Goal: Task Accomplishment & Management: Manage account settings

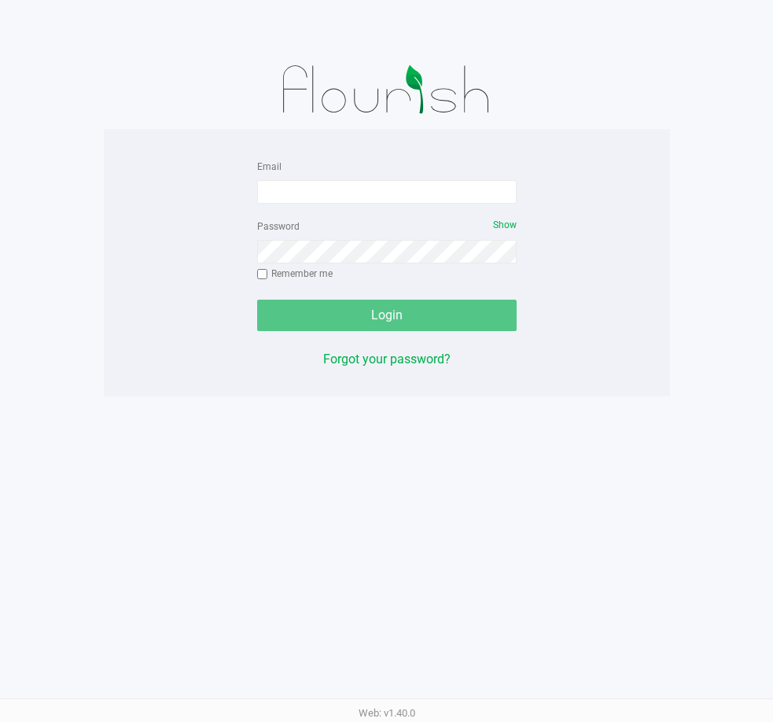
click at [229, 396] on div "Email Password Show Remember me Login Forgot your password? Web: v1.40.0" at bounding box center [386, 361] width 773 height 722
click at [391, 191] on input "Email" at bounding box center [387, 192] width 260 height 24
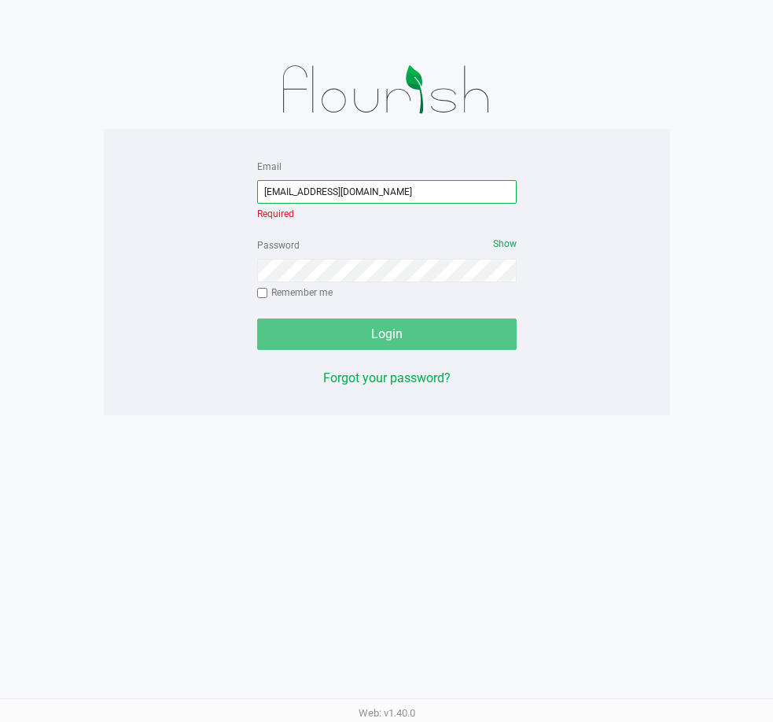
type input "msingleton@liveparallel.com"
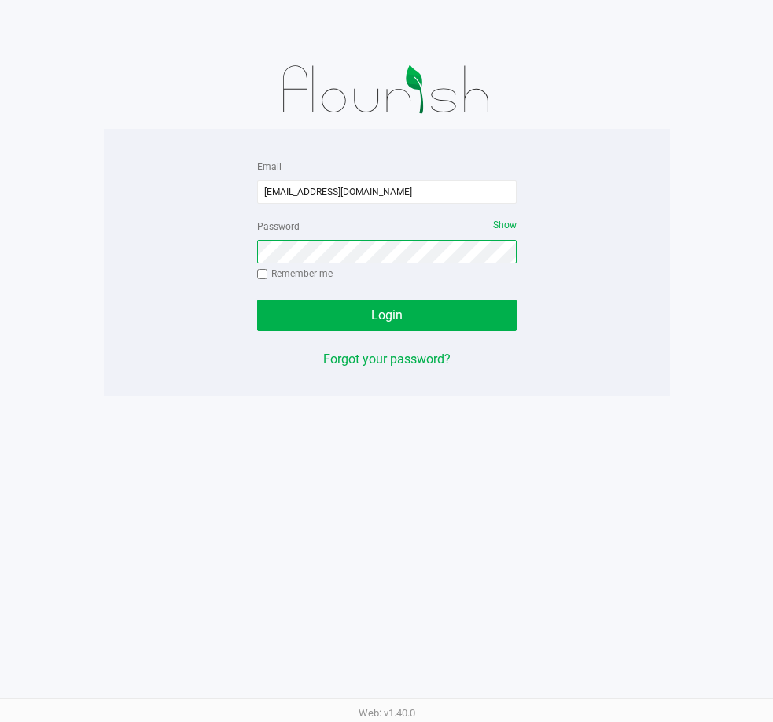
click at [257, 300] on button "Login" at bounding box center [387, 315] width 260 height 31
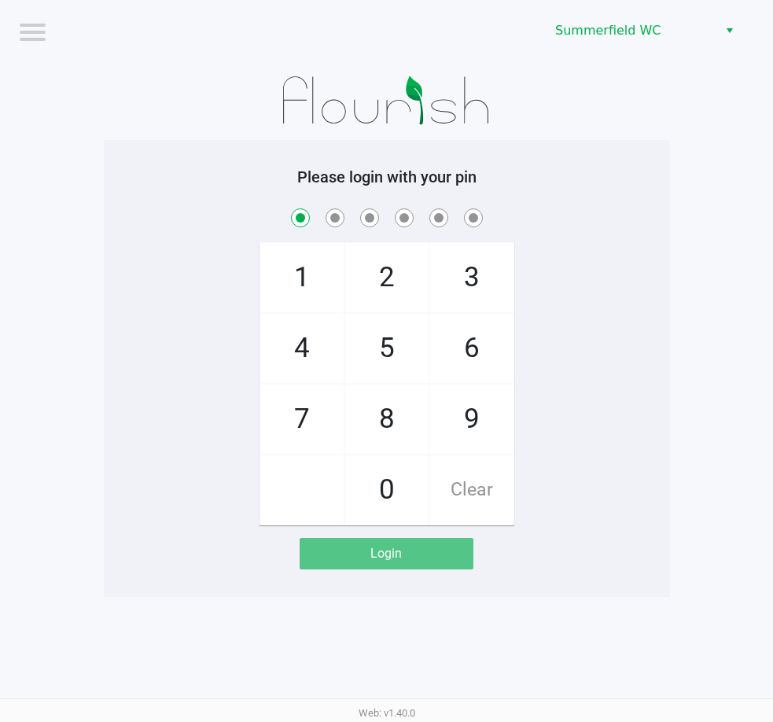
checkbox input "true"
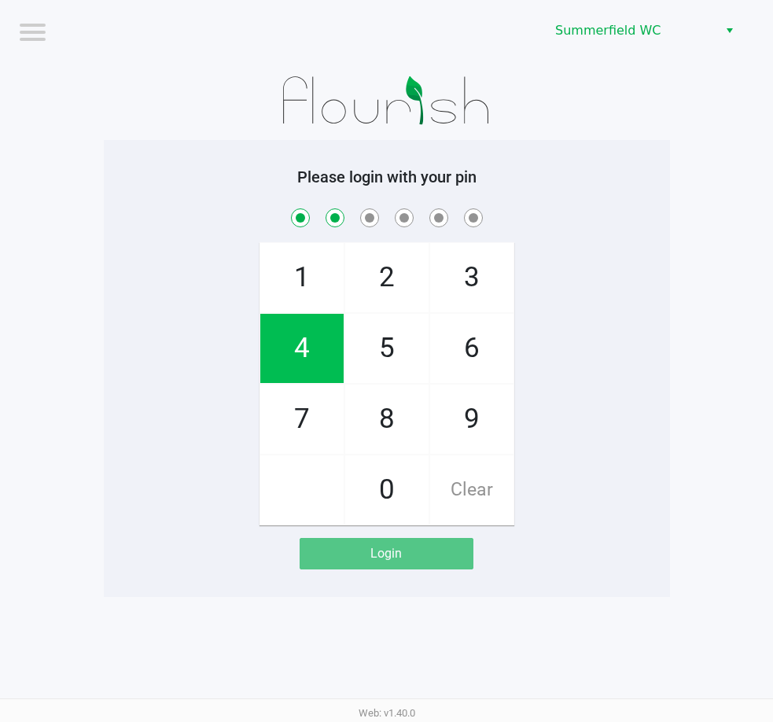
checkbox input "true"
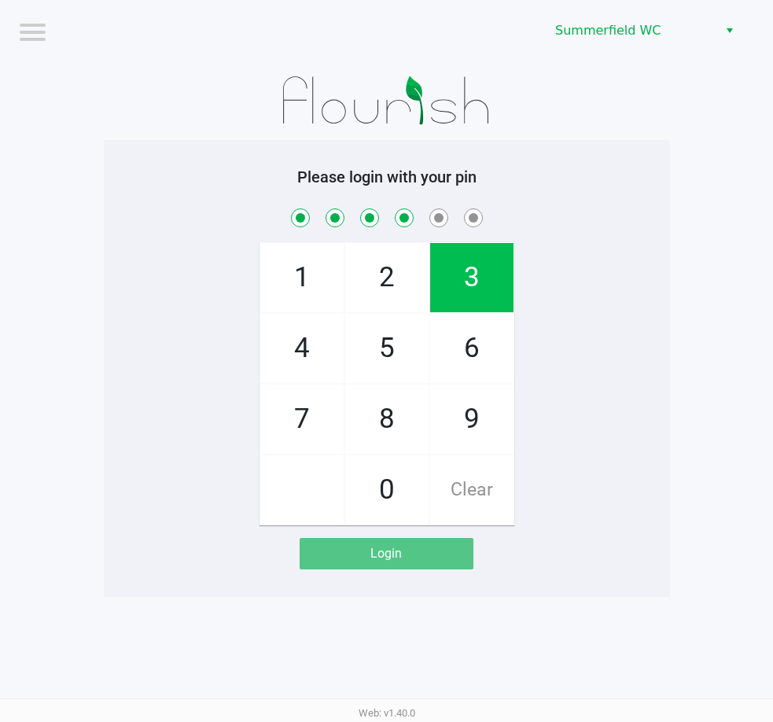
checkbox input "true"
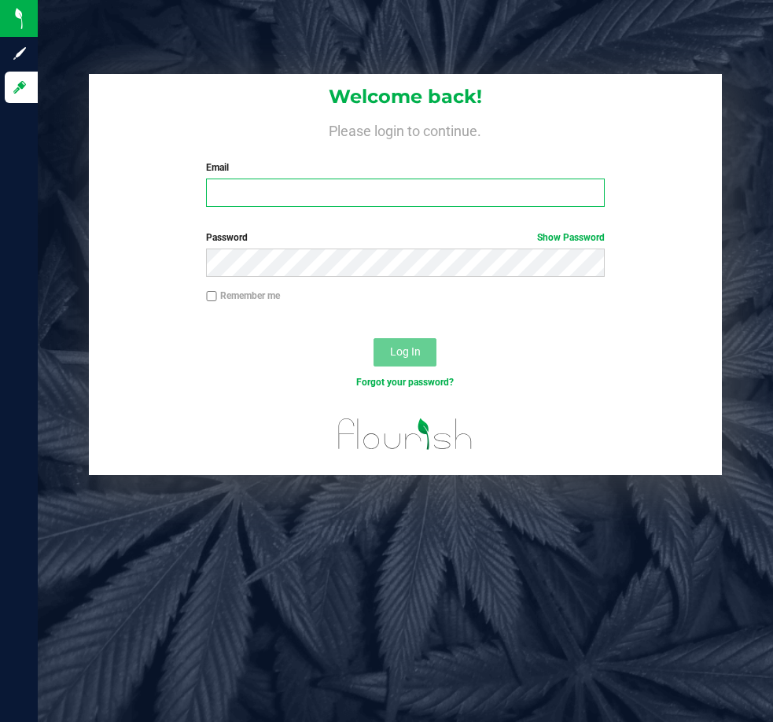
click at [540, 188] on input "Email" at bounding box center [405, 193] width 398 height 28
type input "svossos@liveparallel.com"
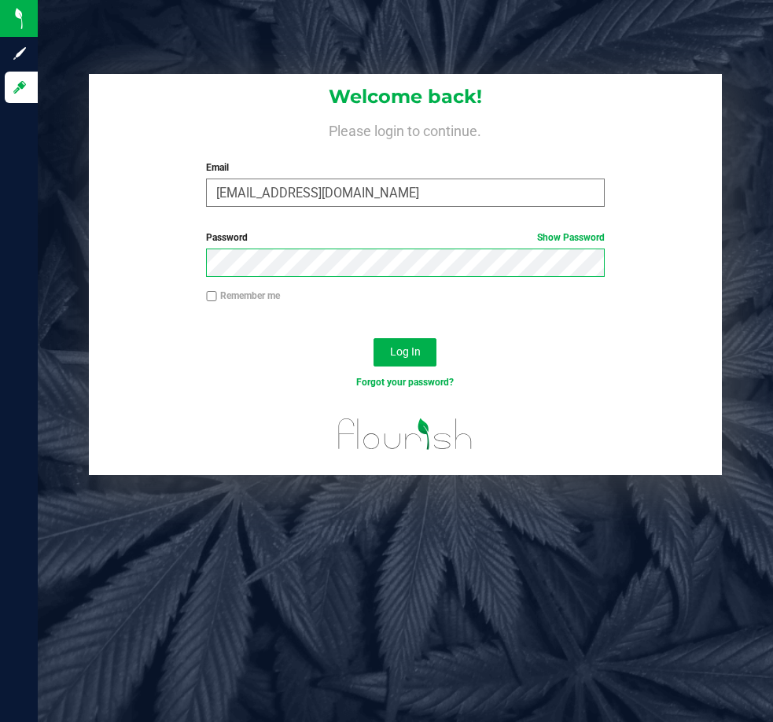
click at [374, 338] on button "Log In" at bounding box center [405, 352] width 63 height 28
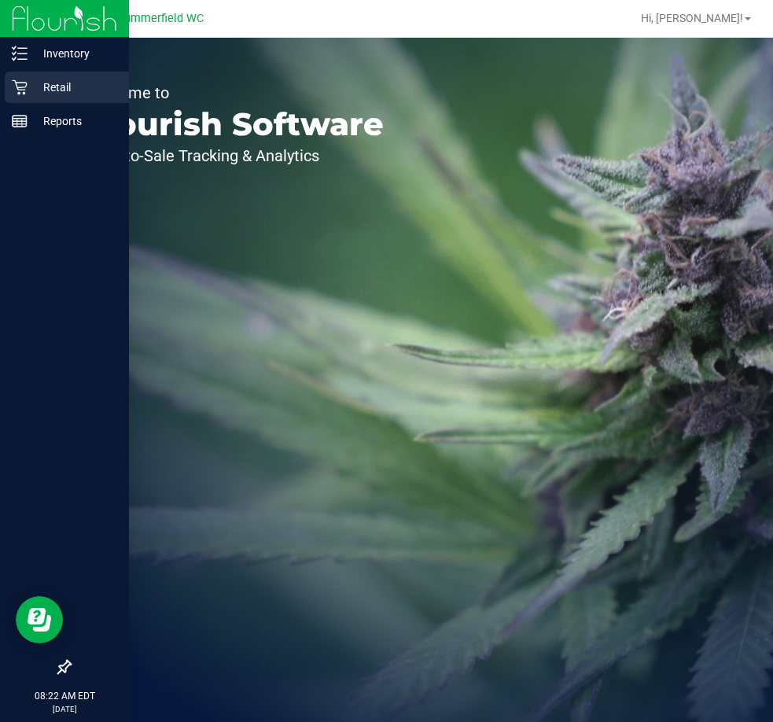
click at [57, 87] on p "Retail" at bounding box center [75, 87] width 94 height 19
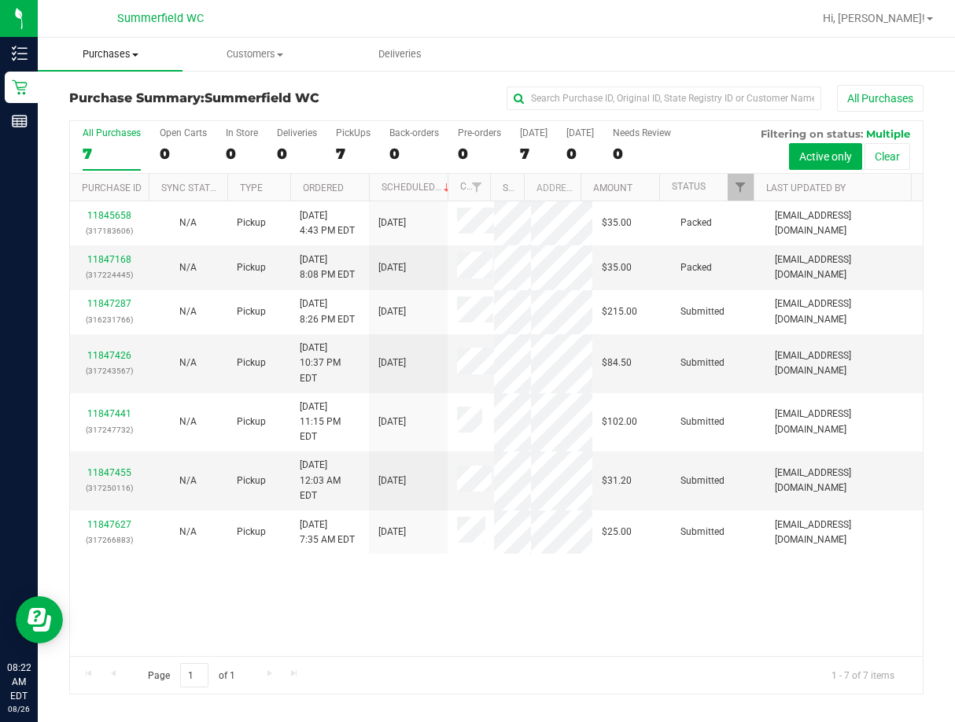
click at [108, 50] on span "Purchases" at bounding box center [110, 54] width 145 height 14
click at [98, 116] on span "Fulfillment" at bounding box center [87, 113] width 98 height 13
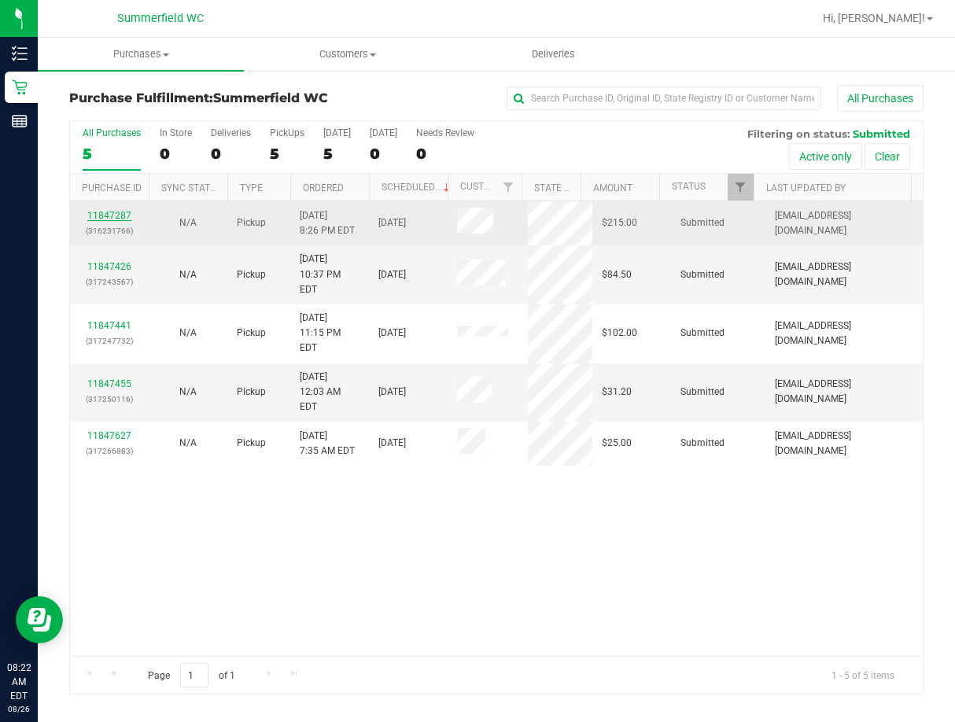
click at [104, 218] on link "11847287" at bounding box center [109, 215] width 44 height 11
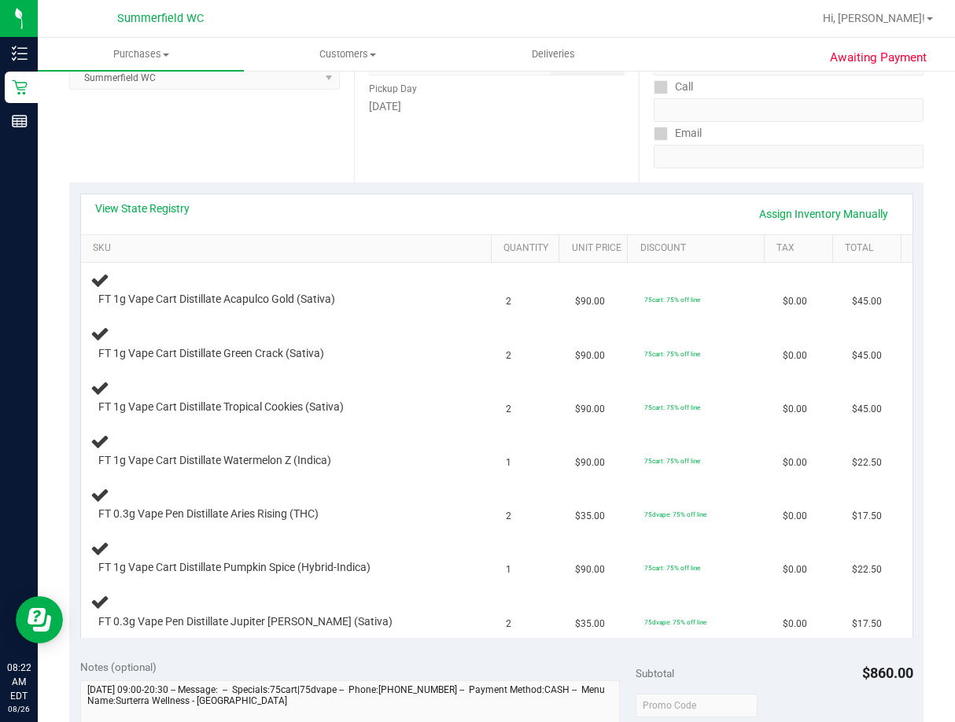
scroll to position [315, 0]
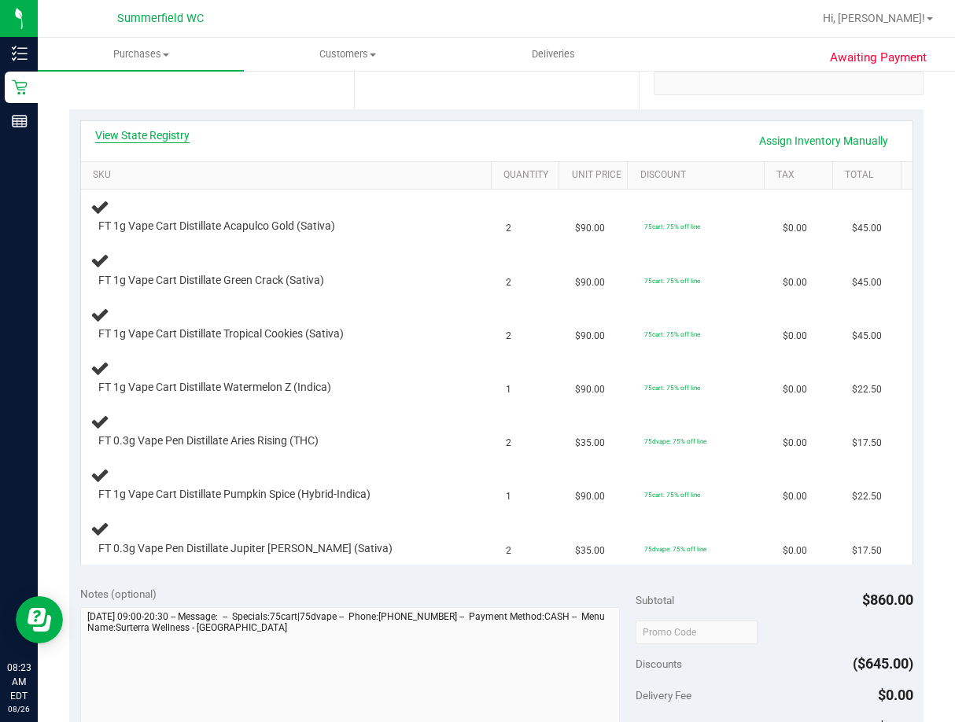
click at [167, 139] on link "View State Registry" at bounding box center [142, 135] width 94 height 16
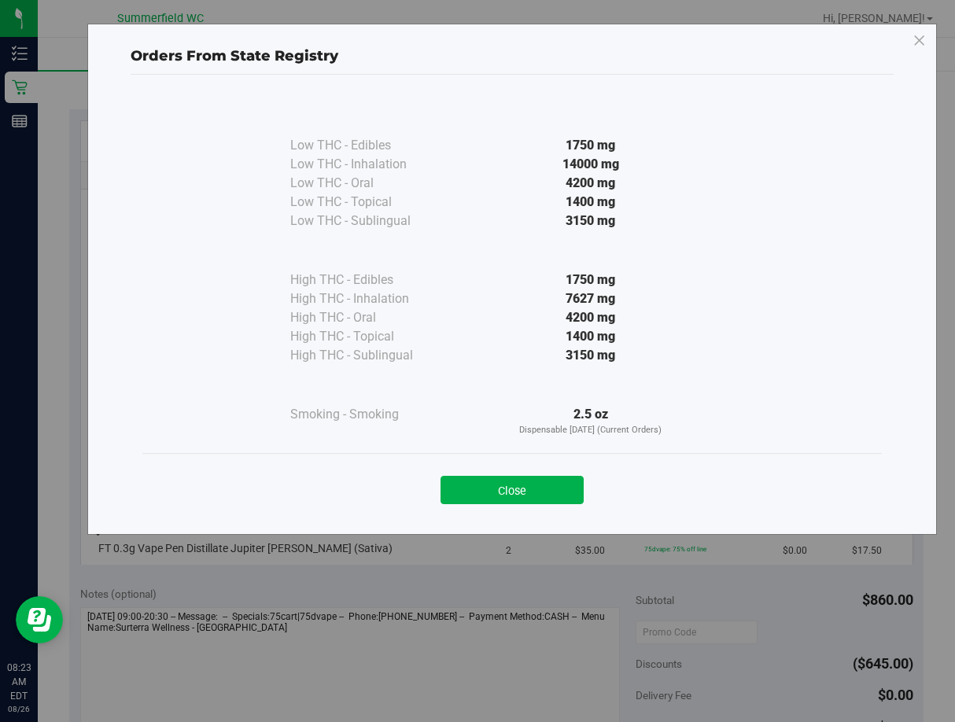
click at [167, 139] on div "Low THC - Edibles 1750 mg Low THC - Inhalation" at bounding box center [511, 274] width 739 height 357
click at [478, 495] on button "Close" at bounding box center [512, 490] width 143 height 28
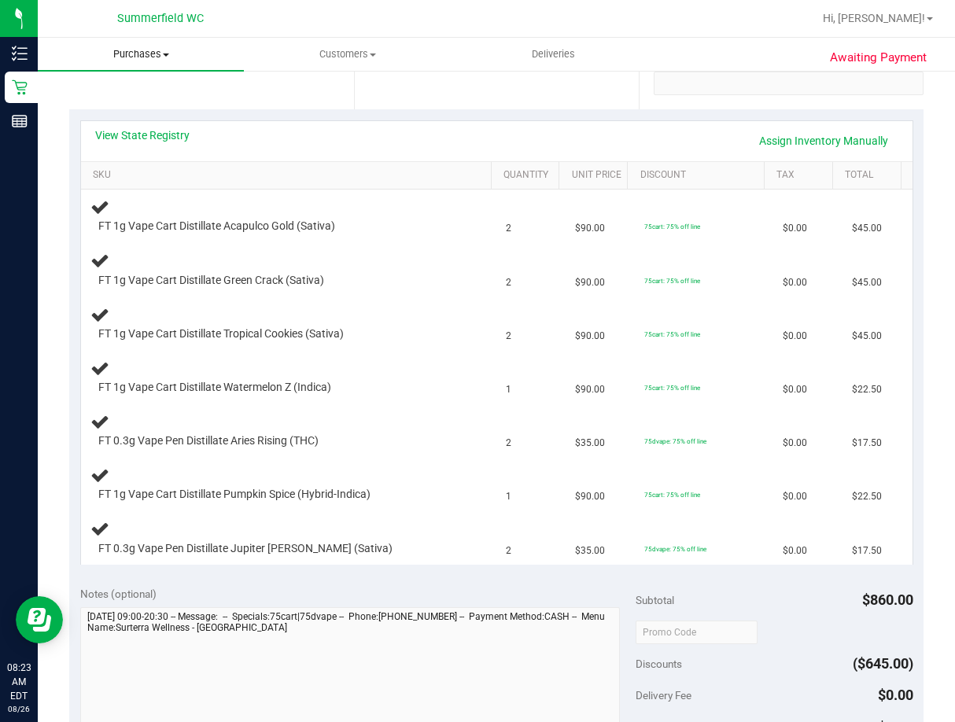
click at [133, 57] on span "Purchases" at bounding box center [141, 54] width 206 height 14
click at [118, 111] on span "Fulfillment" at bounding box center [87, 113] width 98 height 13
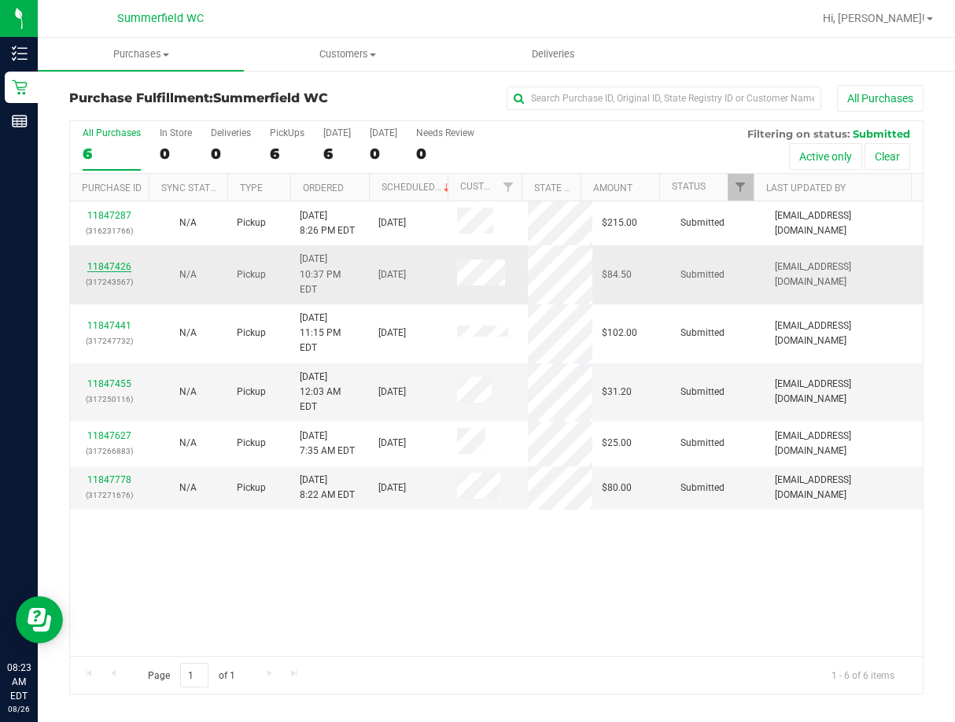
click at [110, 261] on link "11847426" at bounding box center [109, 266] width 44 height 11
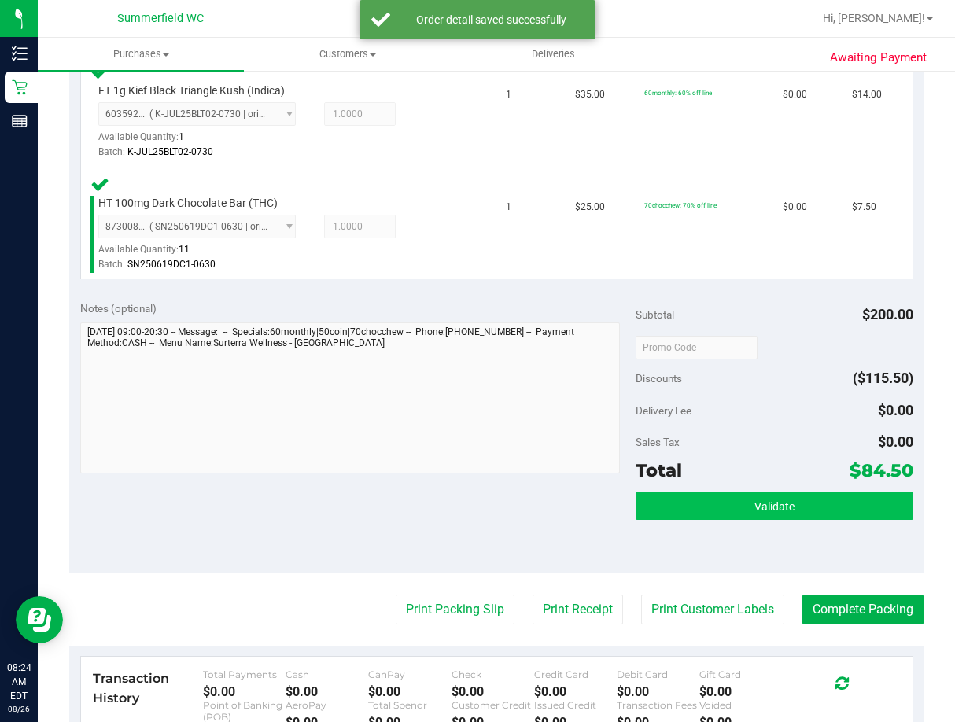
scroll to position [787, 0]
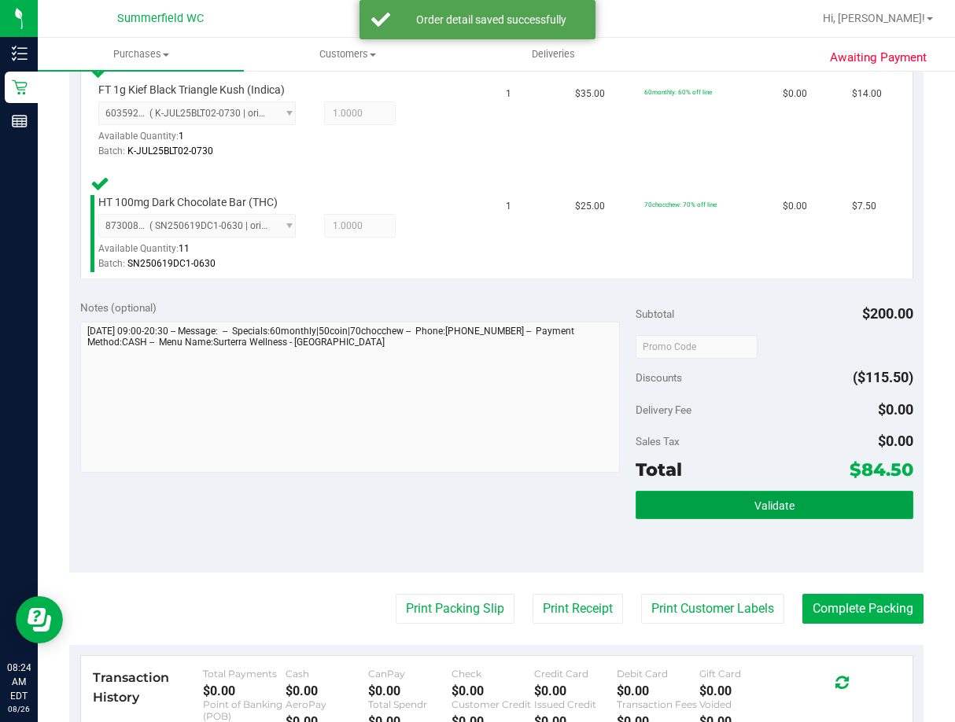
click at [773, 507] on span "Validate" at bounding box center [774, 506] width 40 height 13
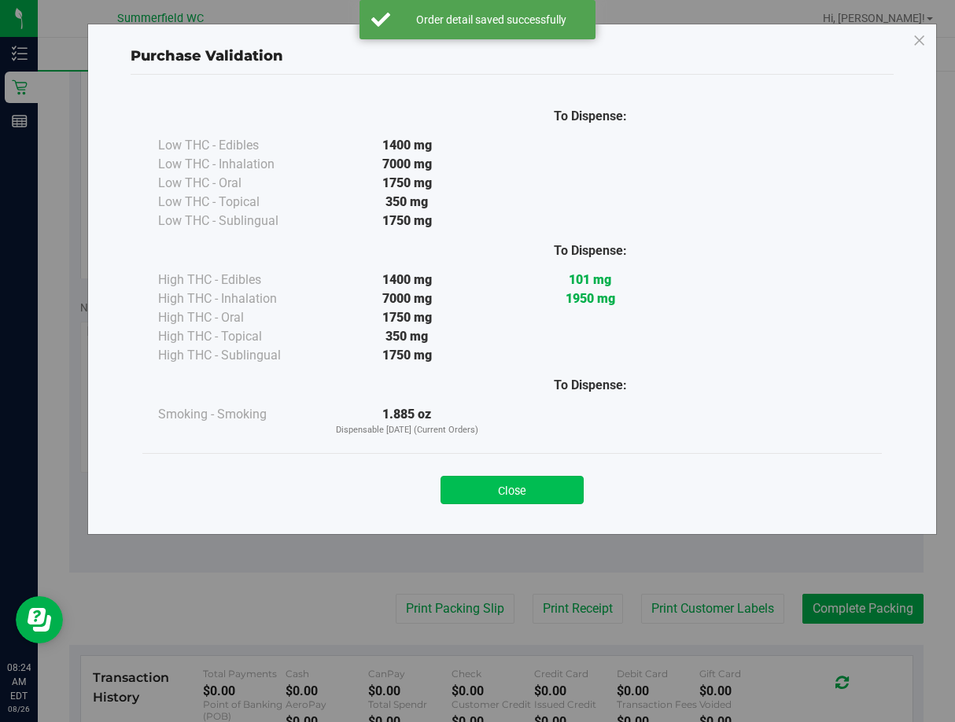
click at [534, 487] on button "Close" at bounding box center [512, 490] width 143 height 28
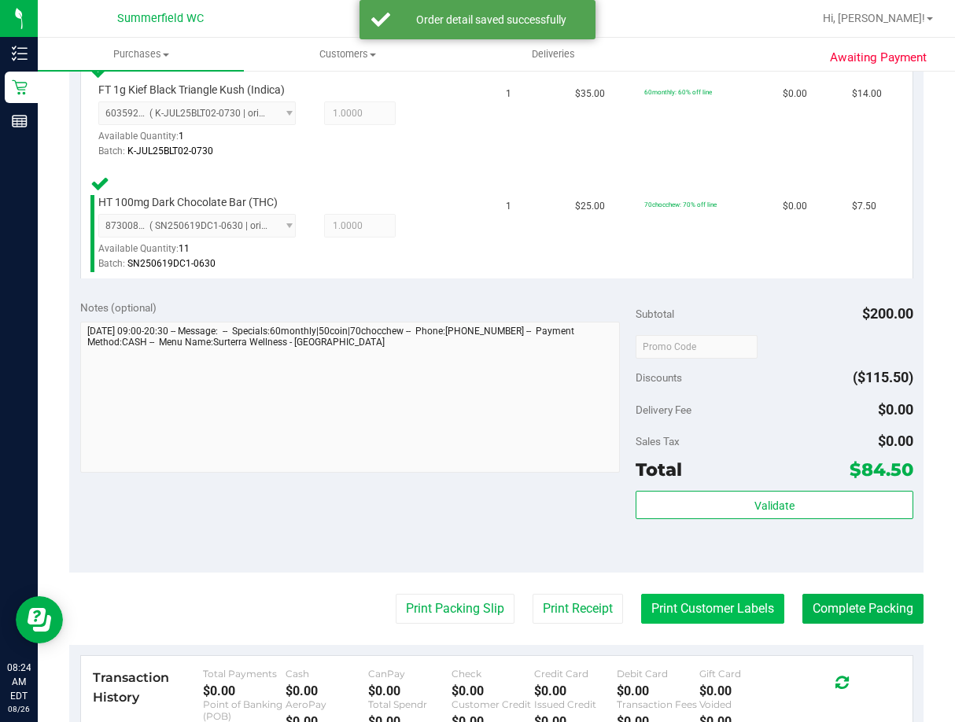
click at [724, 597] on button "Print Customer Labels" at bounding box center [712, 609] width 143 height 30
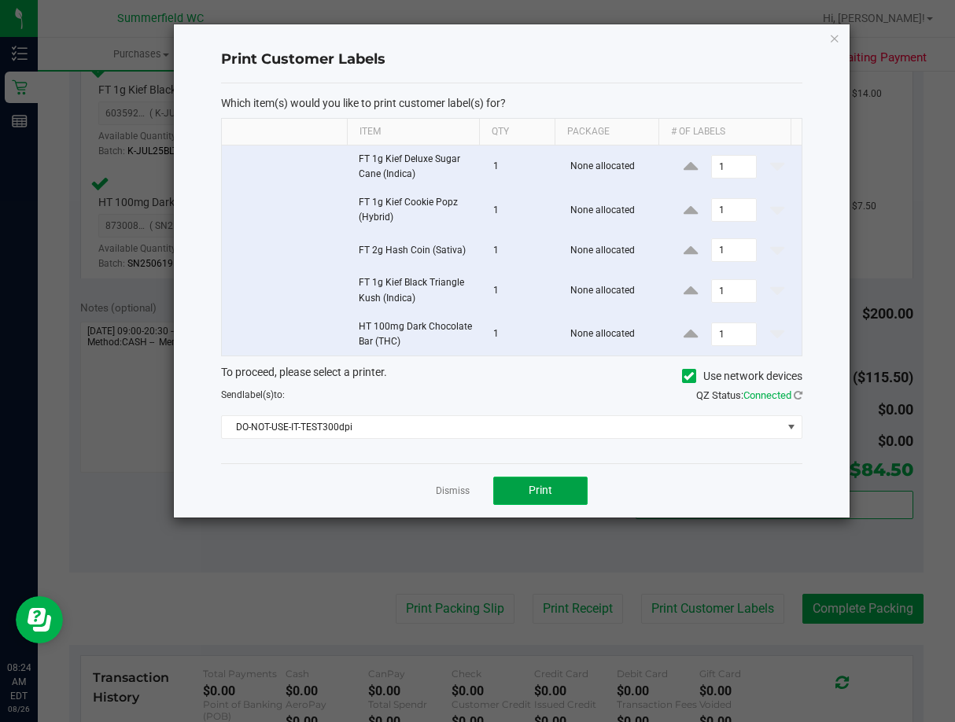
click at [566, 492] on button "Print" at bounding box center [540, 491] width 94 height 28
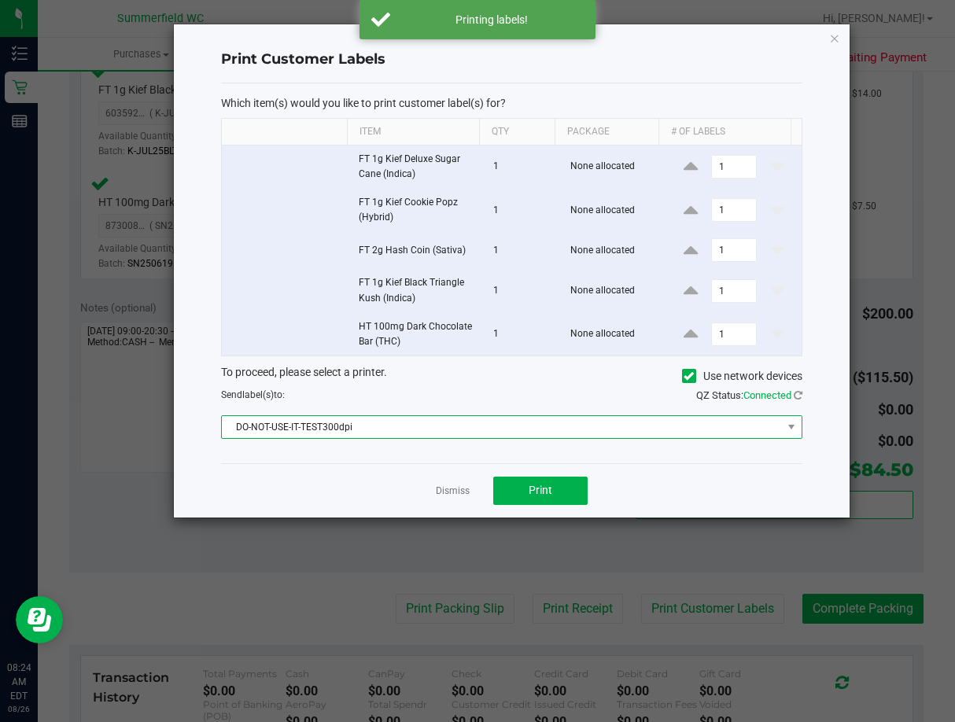
click at [496, 427] on span "DO-NOT-USE-IT-TEST300dpi" at bounding box center [501, 427] width 559 height 22
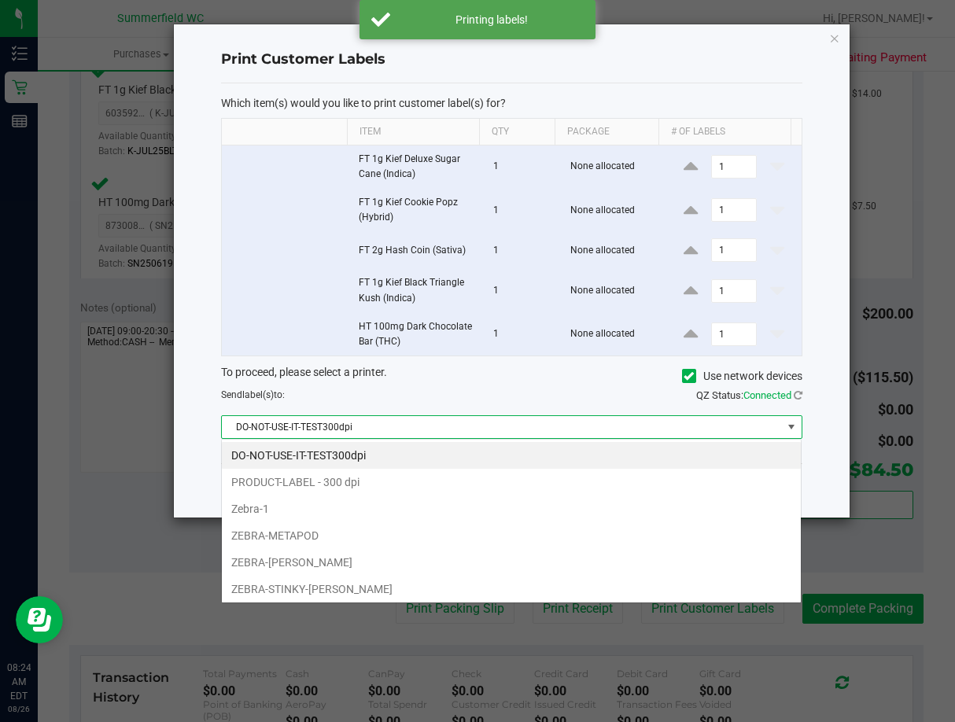
scroll to position [24, 581]
drag, startPoint x: 294, startPoint y: 569, endPoint x: 414, endPoint y: 512, distance: 132.3
click at [295, 567] on li "ZEBRA-[PERSON_NAME]" at bounding box center [511, 562] width 579 height 27
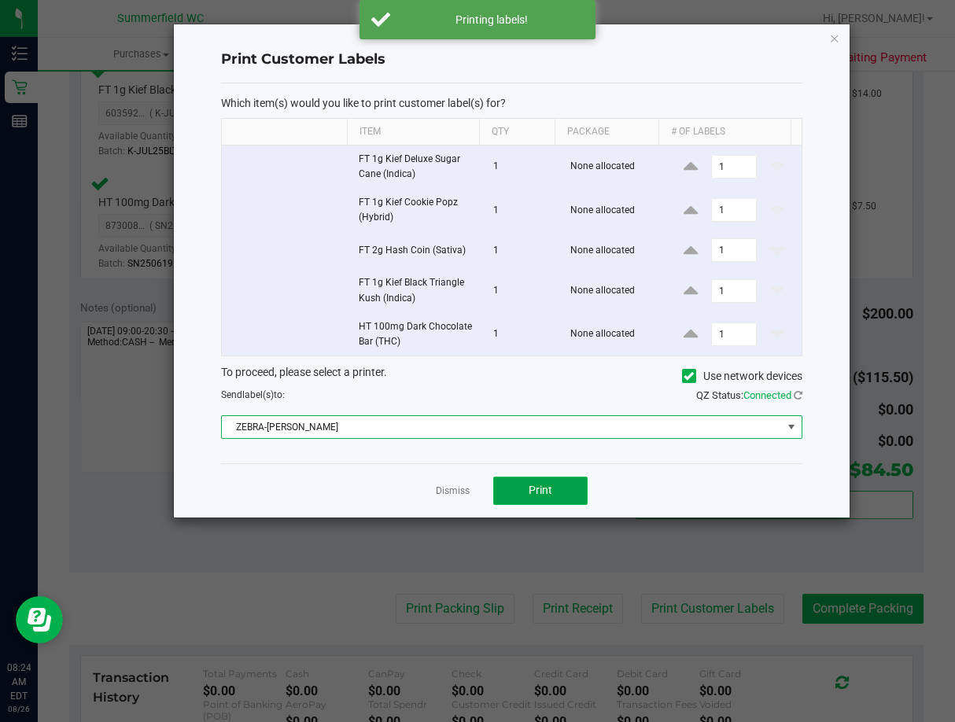
click at [549, 480] on button "Print" at bounding box center [540, 491] width 94 height 28
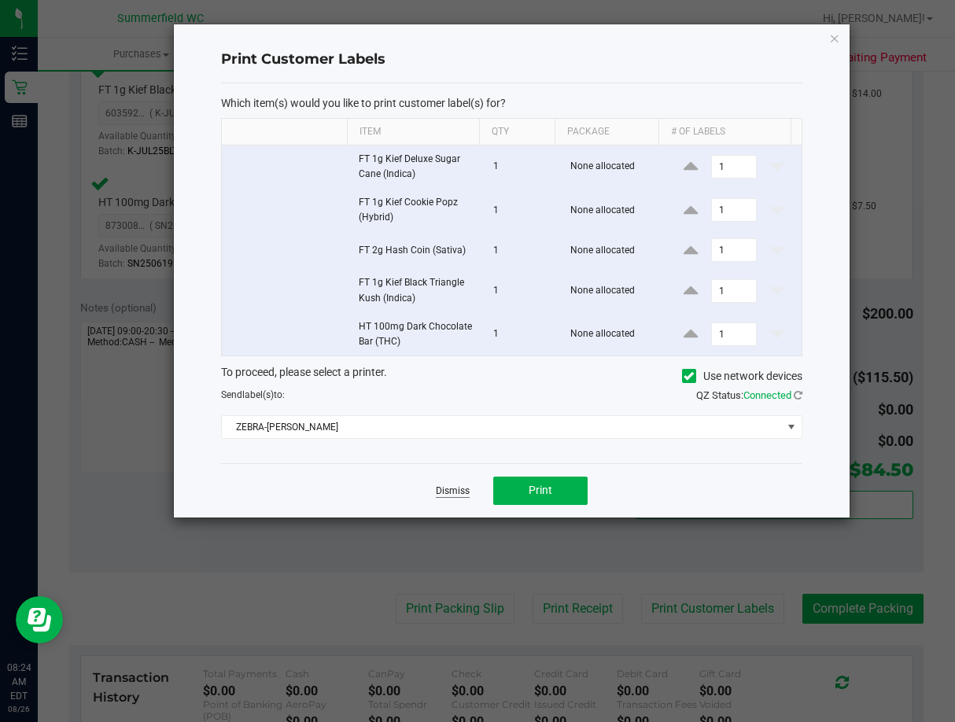
click at [452, 490] on link "Dismiss" at bounding box center [453, 491] width 34 height 13
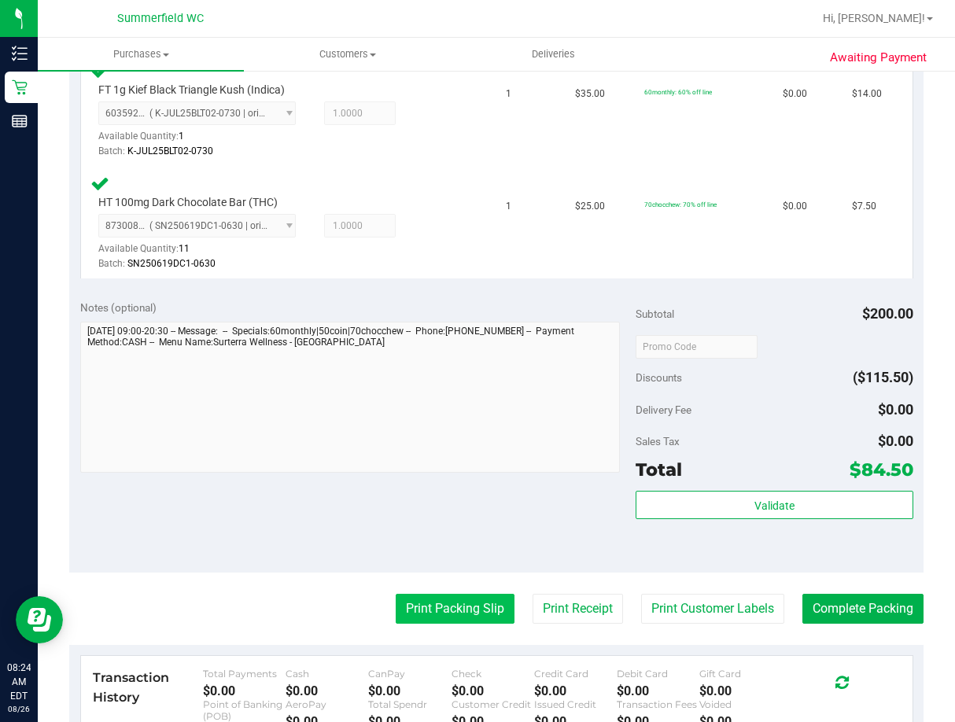
click at [429, 613] on button "Print Packing Slip" at bounding box center [455, 609] width 119 height 30
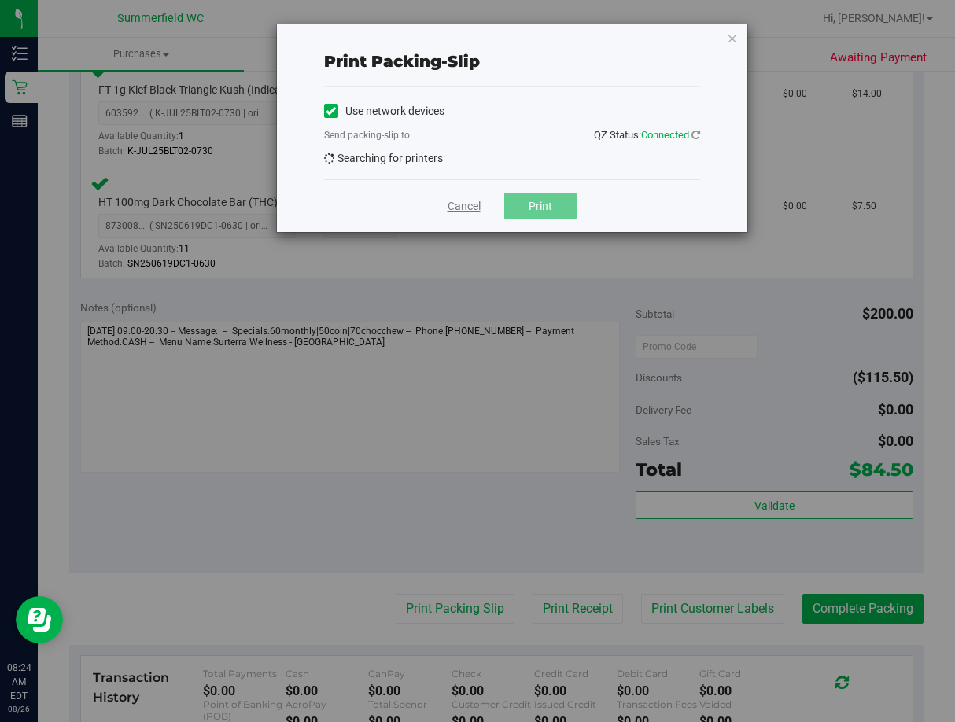
click at [468, 202] on link "Cancel" at bounding box center [464, 206] width 33 height 17
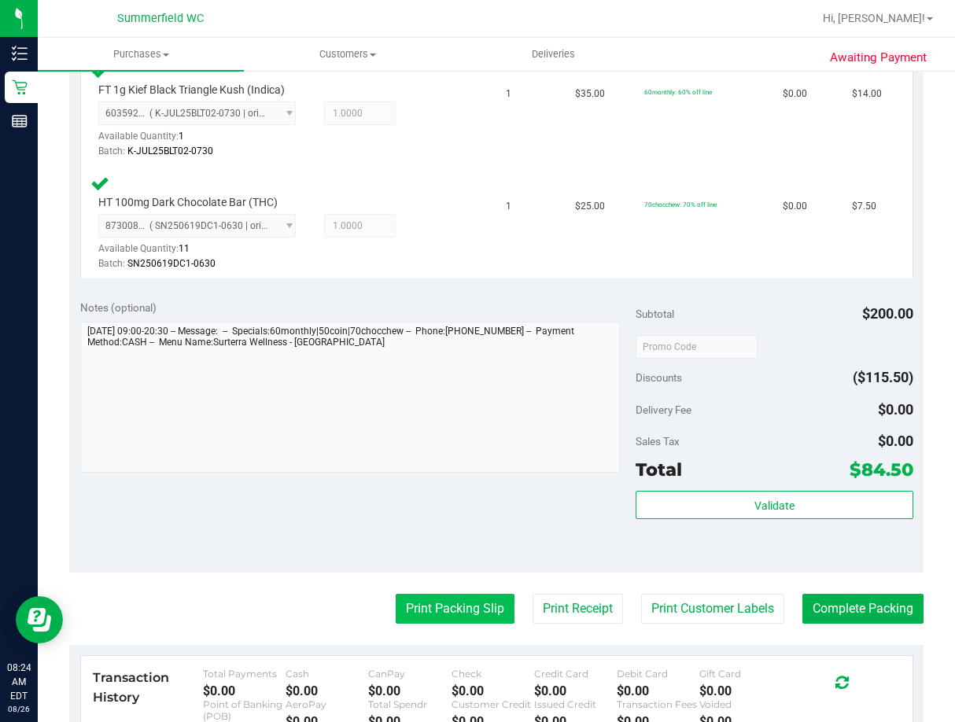
click at [444, 605] on button "Print Packing Slip" at bounding box center [455, 609] width 119 height 30
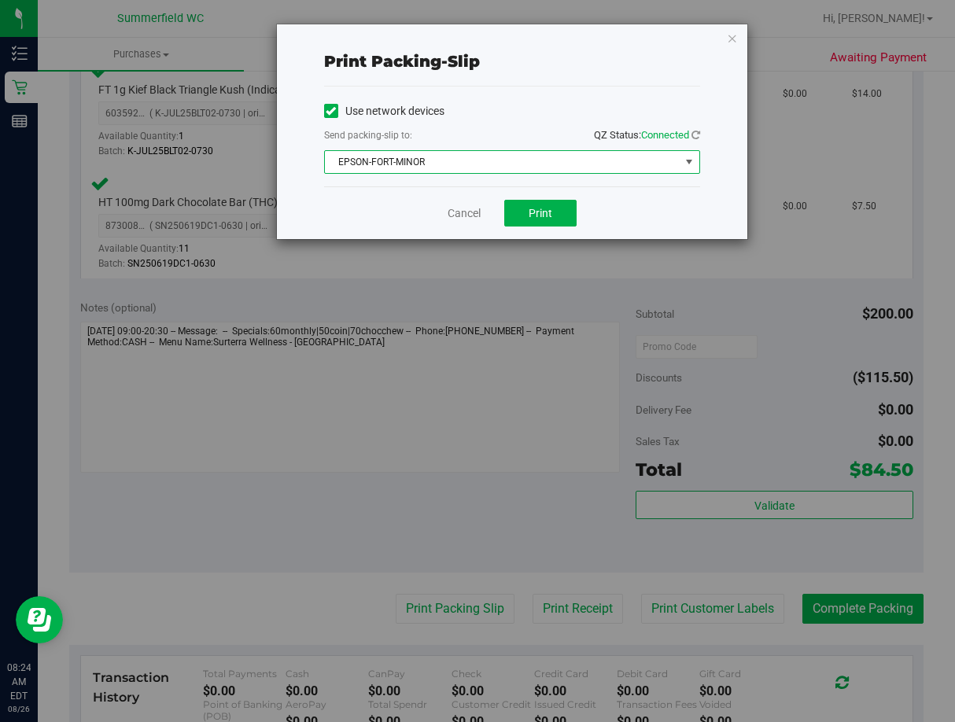
click at [425, 160] on span "EPSON-FORT-MINOR" at bounding box center [502, 162] width 355 height 22
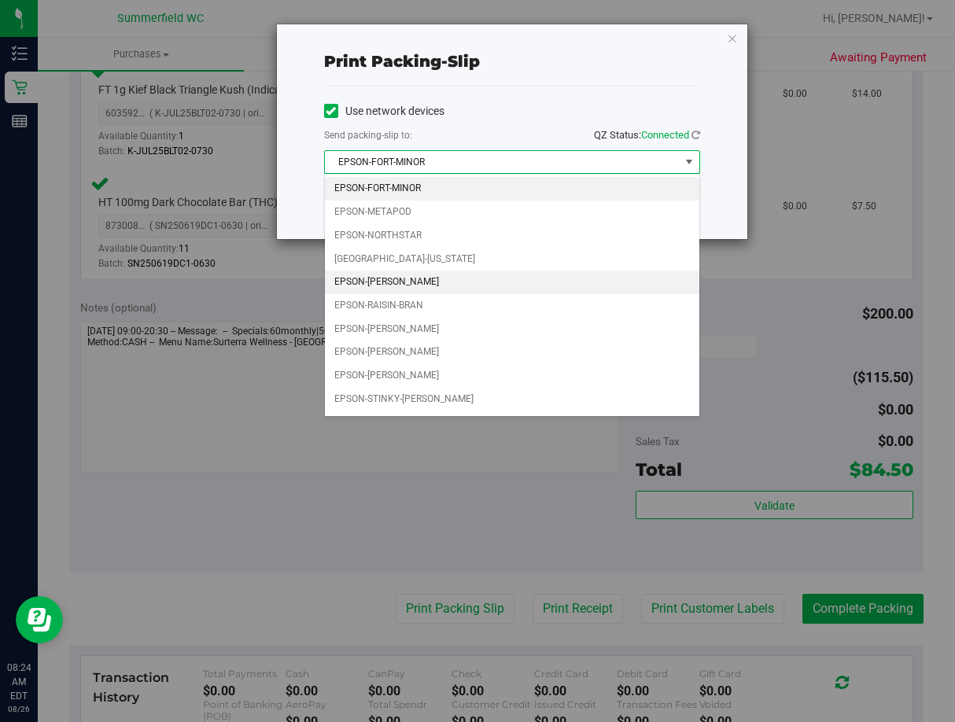
click at [408, 281] on li "EPSON-[PERSON_NAME]" at bounding box center [512, 283] width 374 height 24
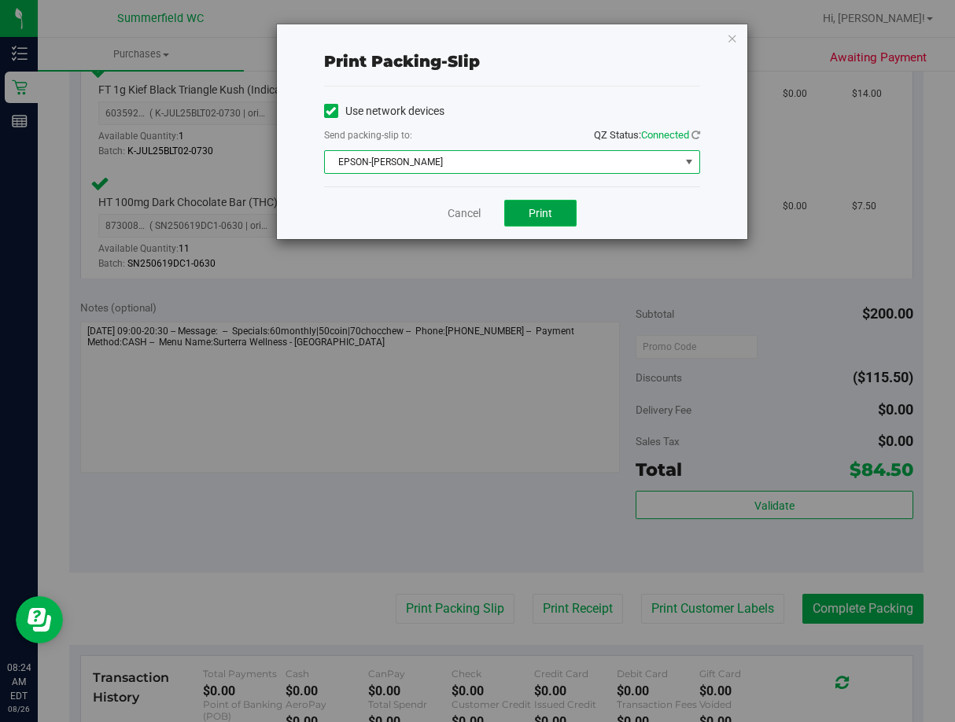
click at [547, 219] on span "Print" at bounding box center [541, 213] width 24 height 13
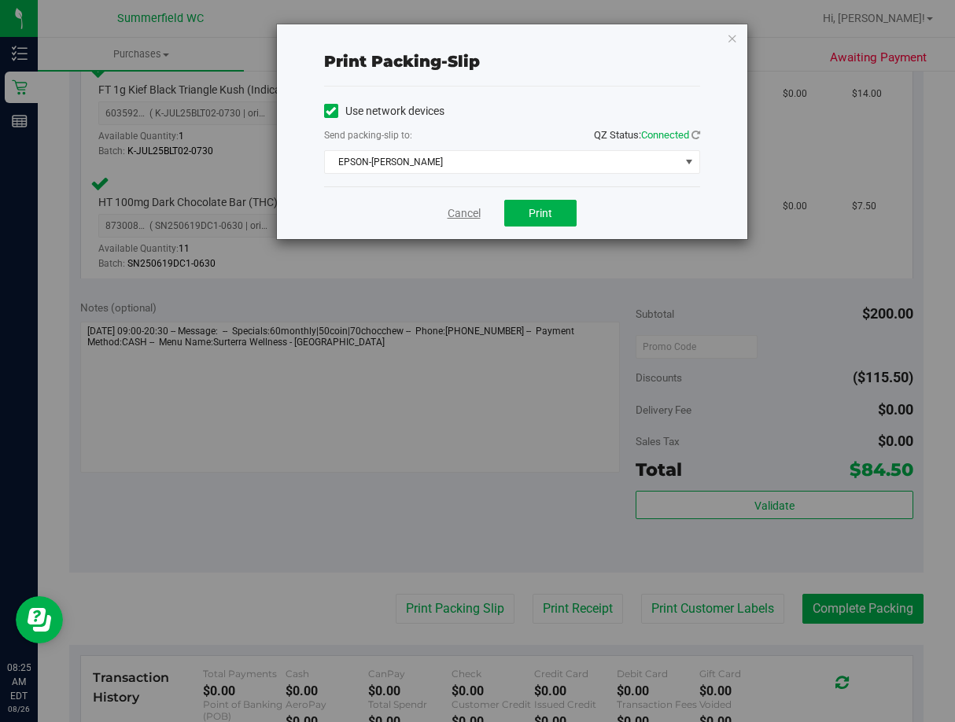
click at [475, 214] on link "Cancel" at bounding box center [464, 213] width 33 height 17
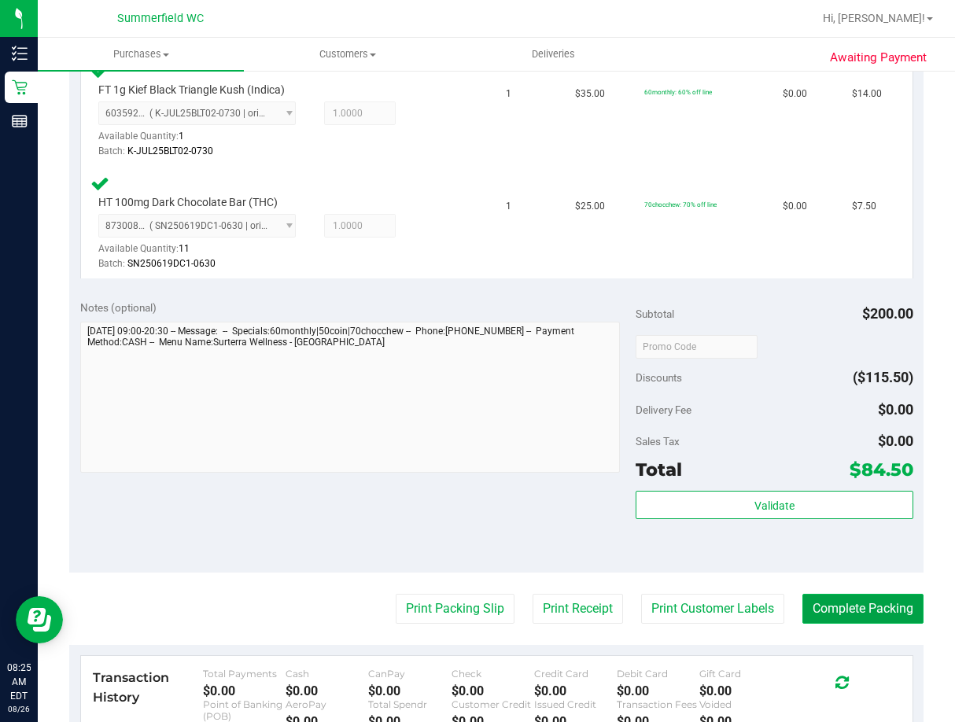
click at [773, 604] on button "Complete Packing" at bounding box center [862, 609] width 121 height 30
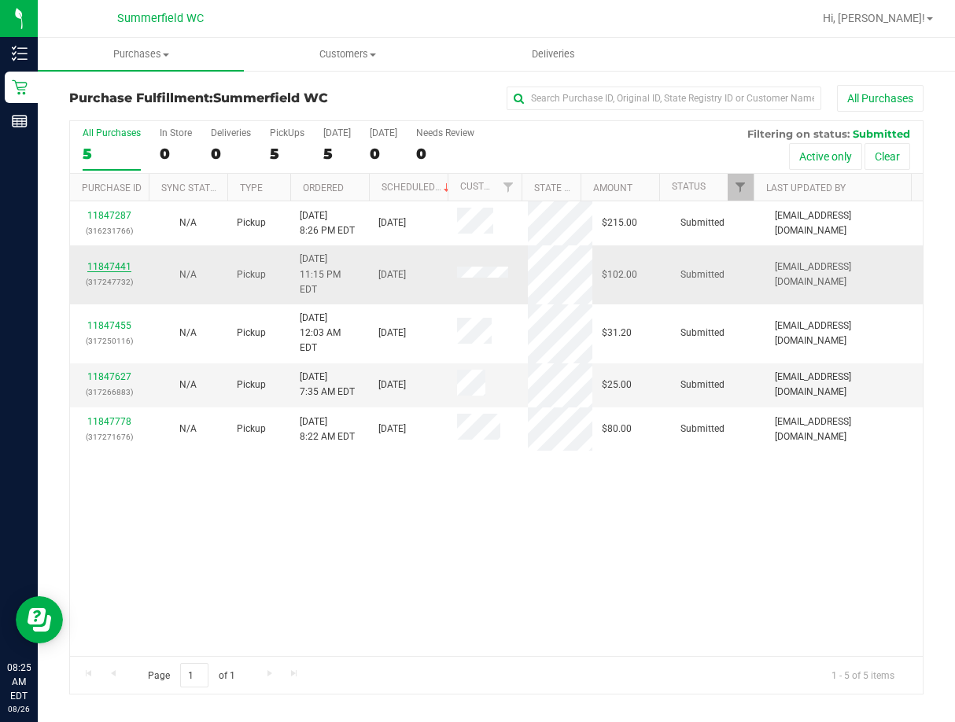
click at [118, 261] on link "11847441" at bounding box center [109, 266] width 44 height 11
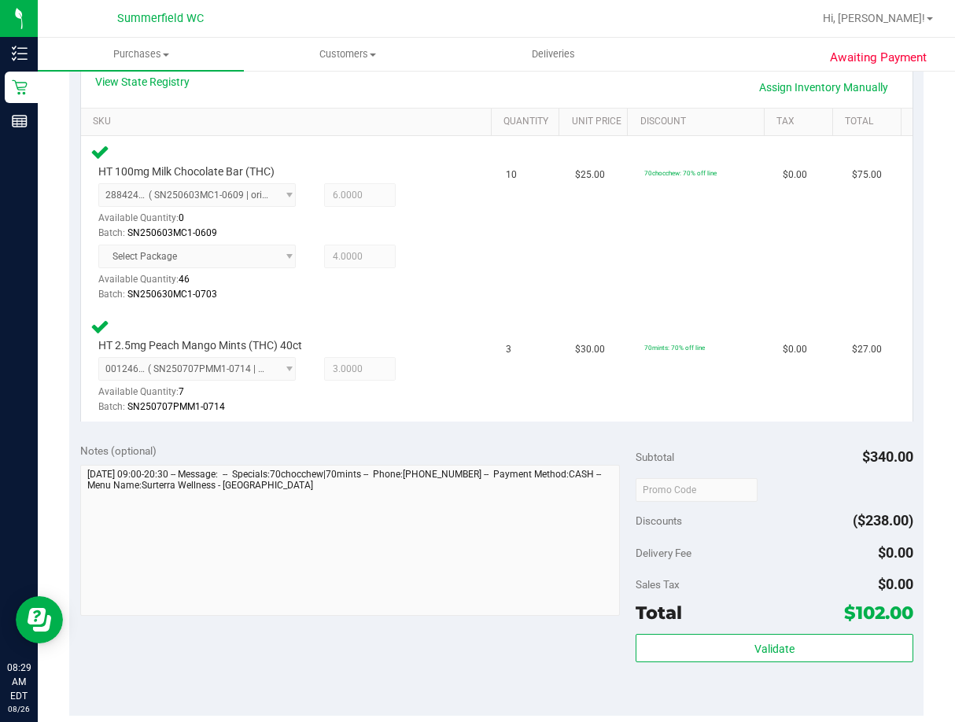
scroll to position [393, 0]
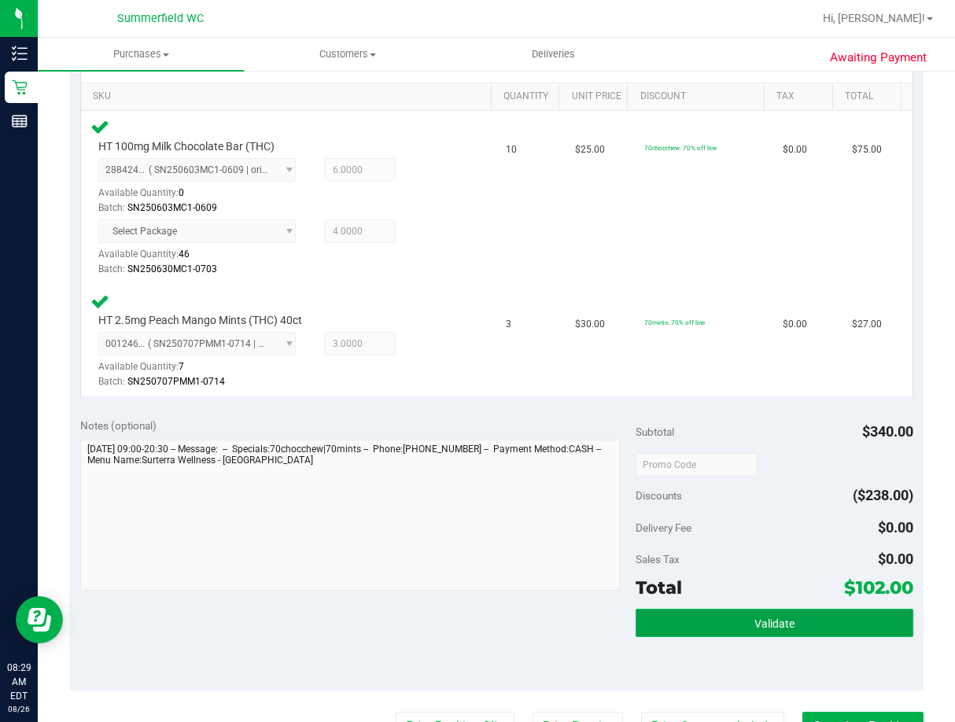
click at [773, 616] on button "Validate" at bounding box center [775, 623] width 278 height 28
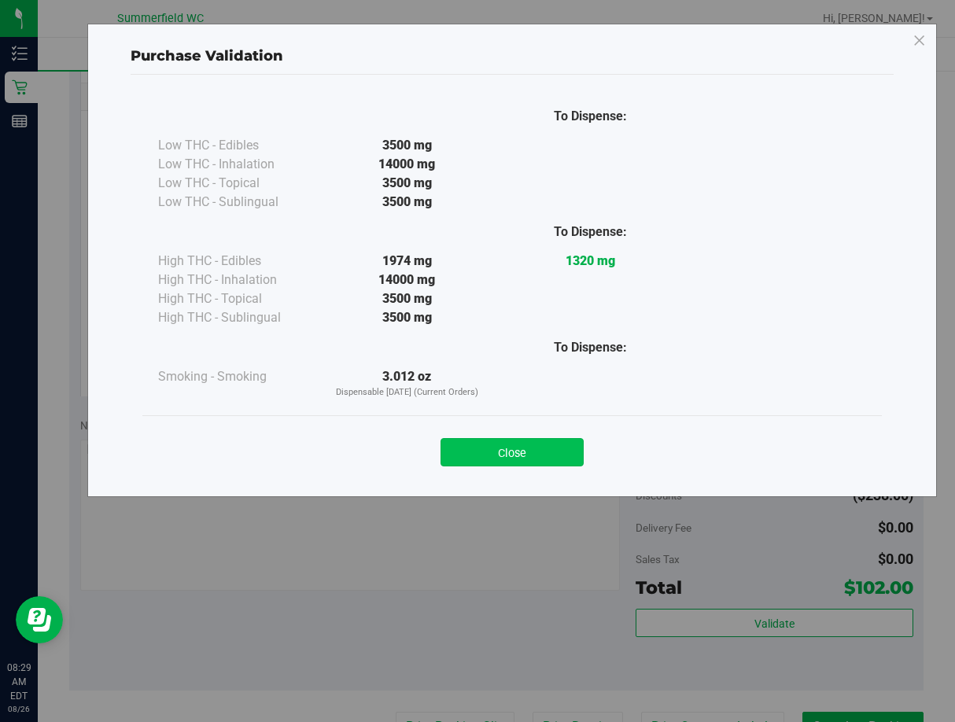
click at [570, 454] on button "Close" at bounding box center [512, 452] width 143 height 28
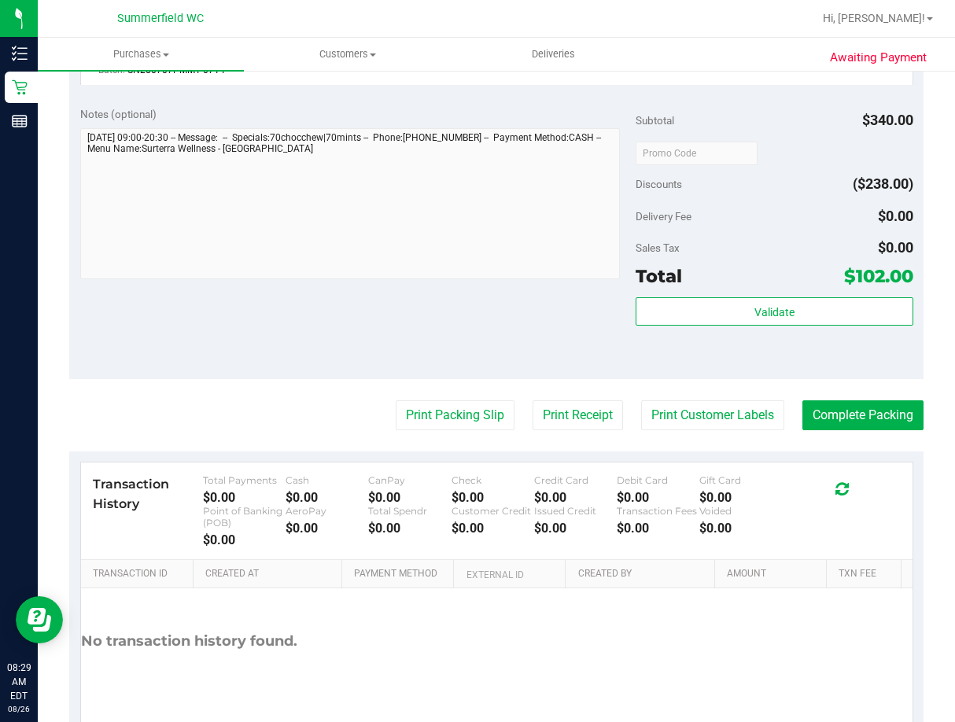
scroll to position [708, 0]
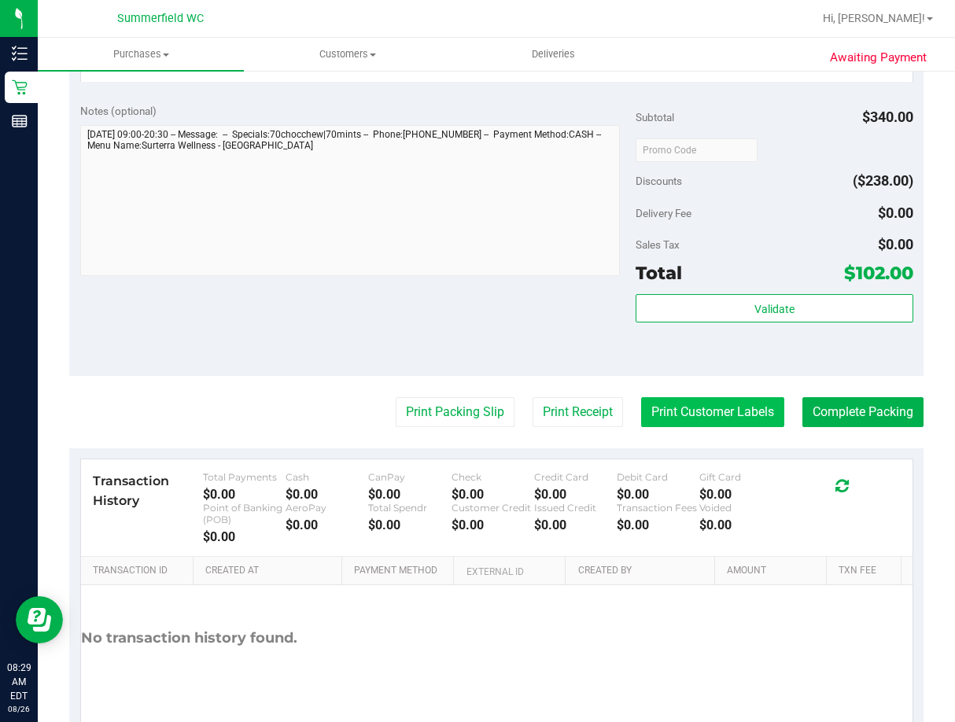
click at [735, 413] on button "Print Customer Labels" at bounding box center [712, 412] width 143 height 30
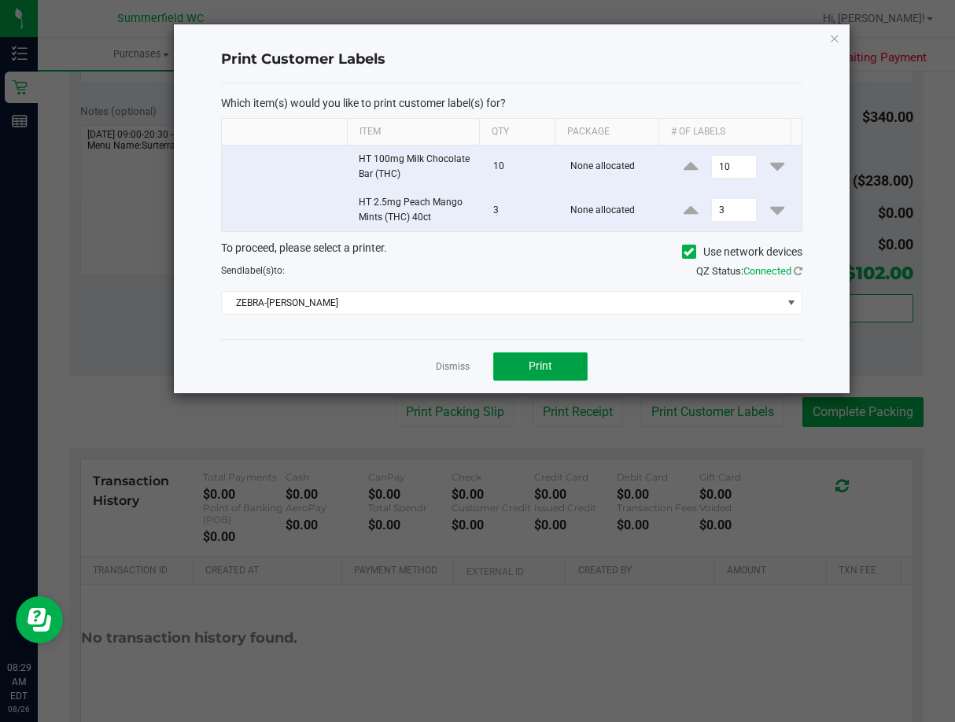
click at [554, 366] on button "Print" at bounding box center [540, 366] width 94 height 28
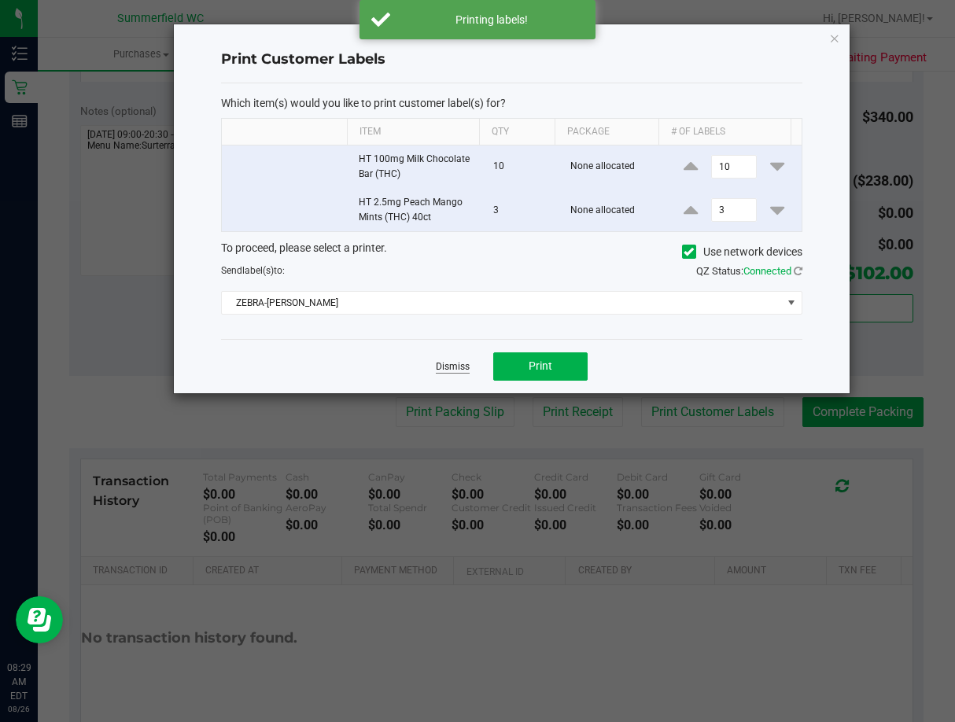
click at [452, 367] on link "Dismiss" at bounding box center [453, 366] width 34 height 13
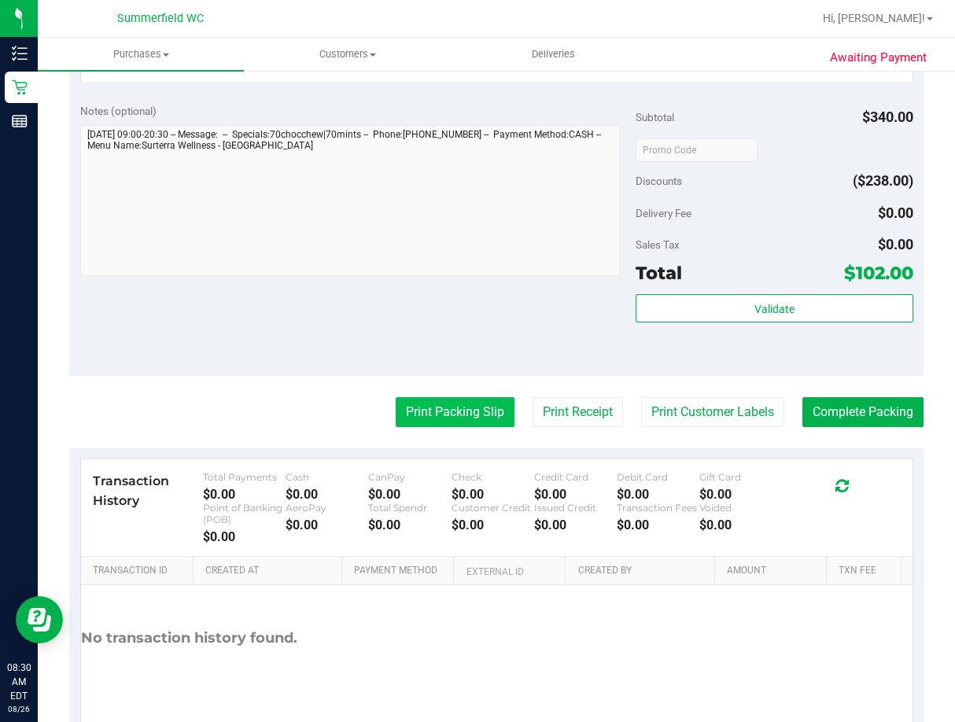
click at [456, 412] on button "Print Packing Slip" at bounding box center [455, 412] width 119 height 30
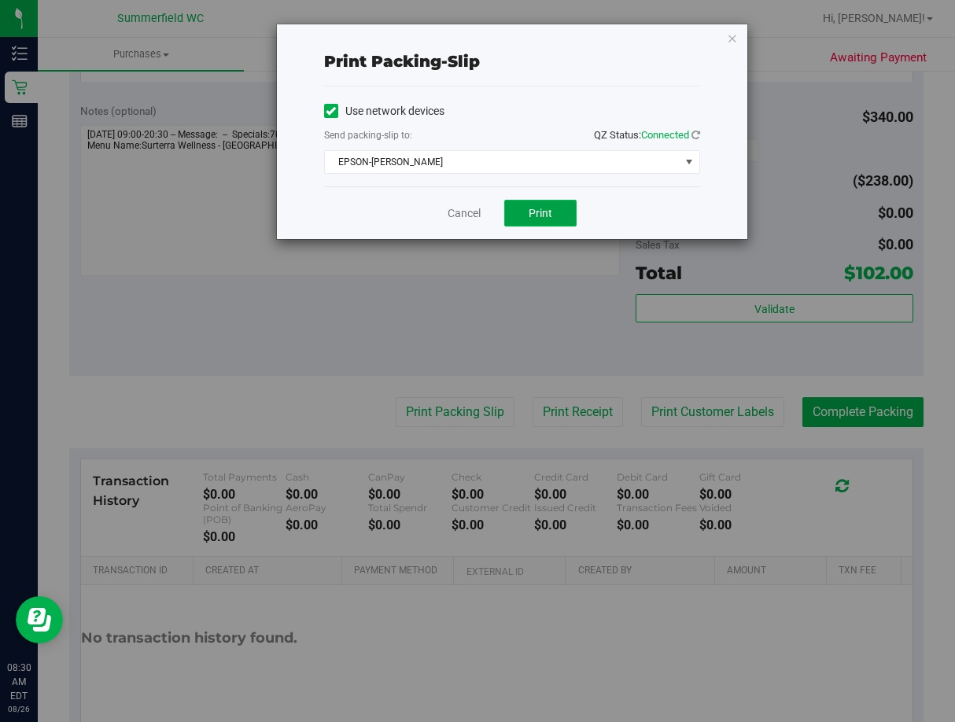
click at [559, 214] on button "Print" at bounding box center [540, 213] width 72 height 27
click at [462, 212] on link "Cancel" at bounding box center [464, 213] width 33 height 17
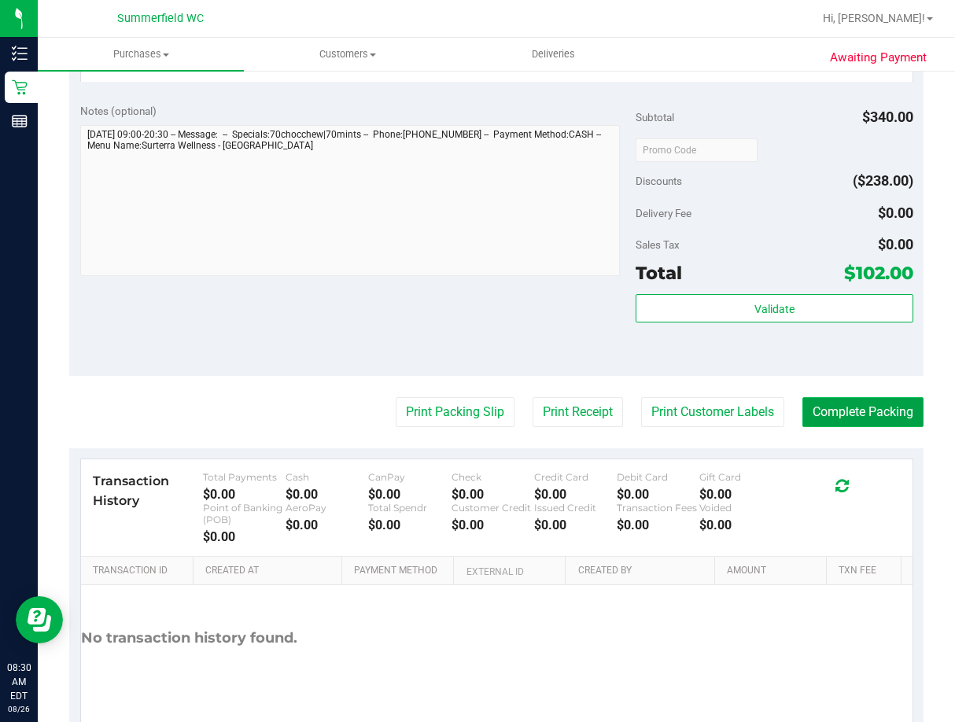
click at [773, 418] on button "Complete Packing" at bounding box center [862, 412] width 121 height 30
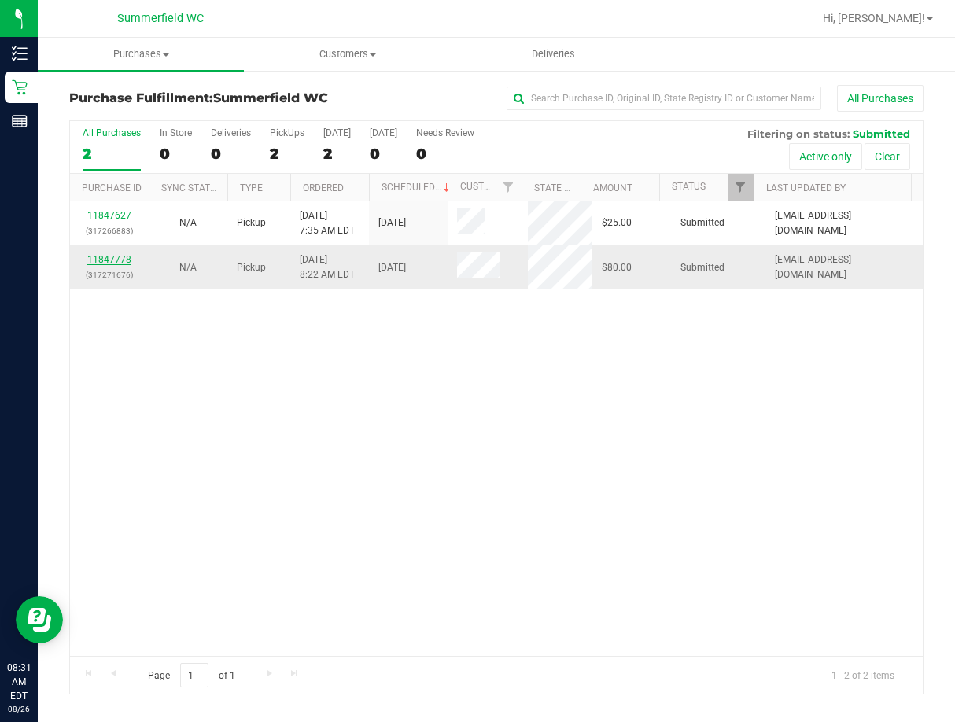
click at [116, 261] on link "11847778" at bounding box center [109, 259] width 44 height 11
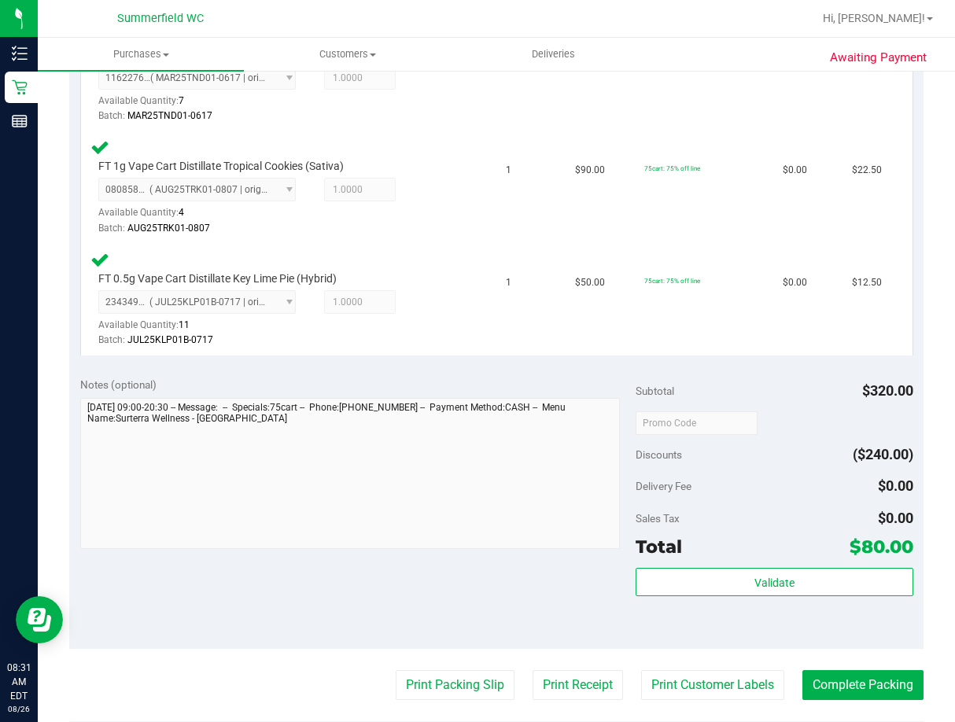
scroll to position [629, 0]
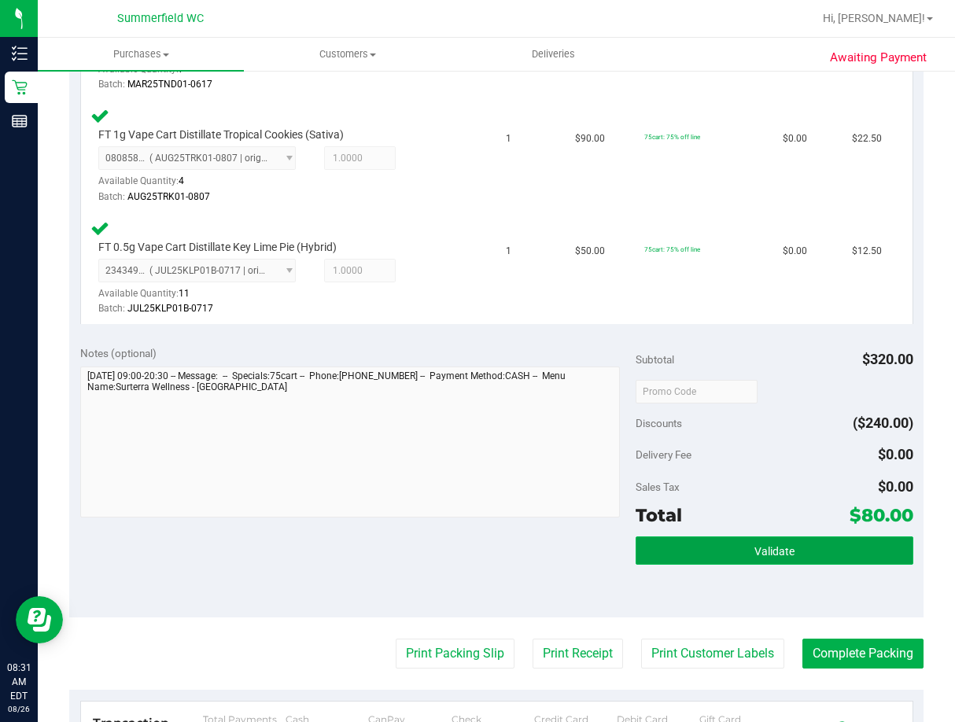
click at [773, 550] on span "Validate" at bounding box center [774, 551] width 40 height 13
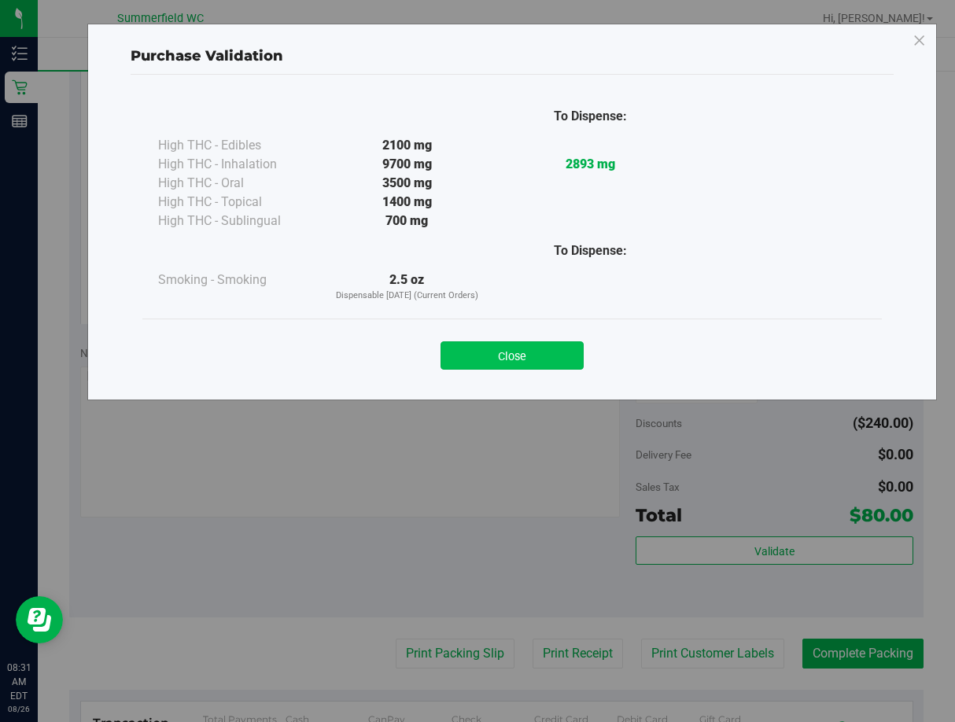
click at [526, 364] on button "Close" at bounding box center [512, 355] width 143 height 28
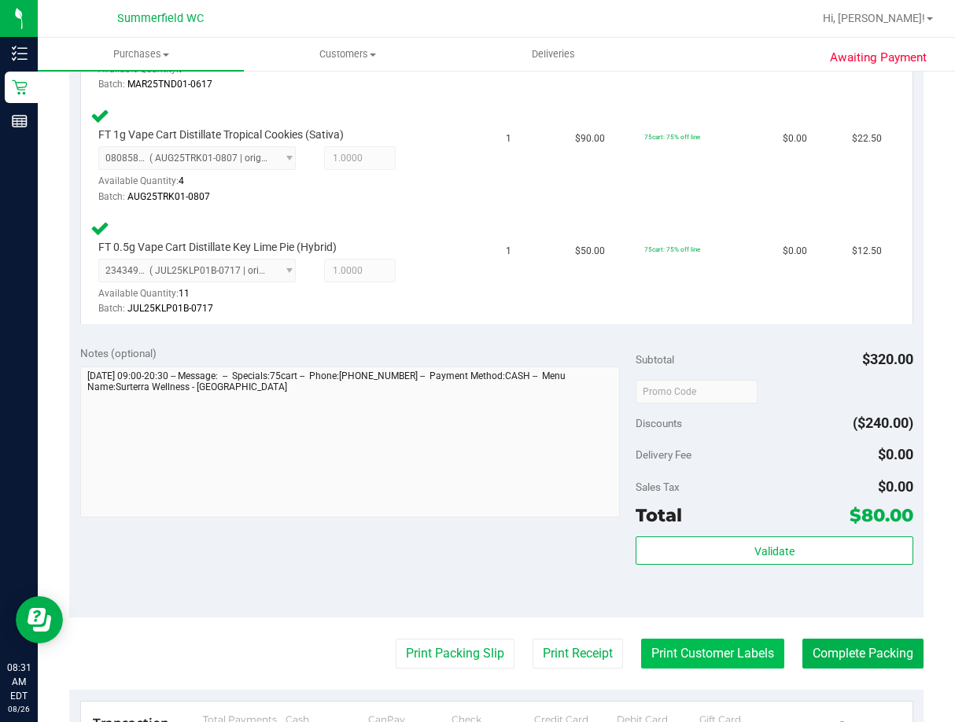
click at [714, 652] on button "Print Customer Labels" at bounding box center [712, 654] width 143 height 30
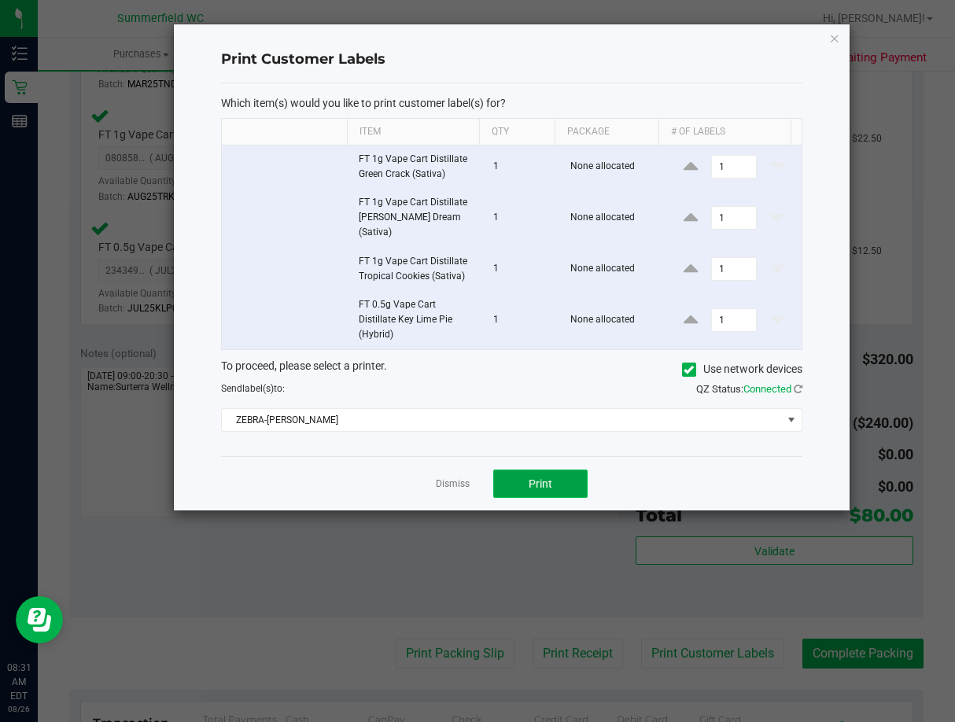
click at [547, 476] on button "Print" at bounding box center [540, 484] width 94 height 28
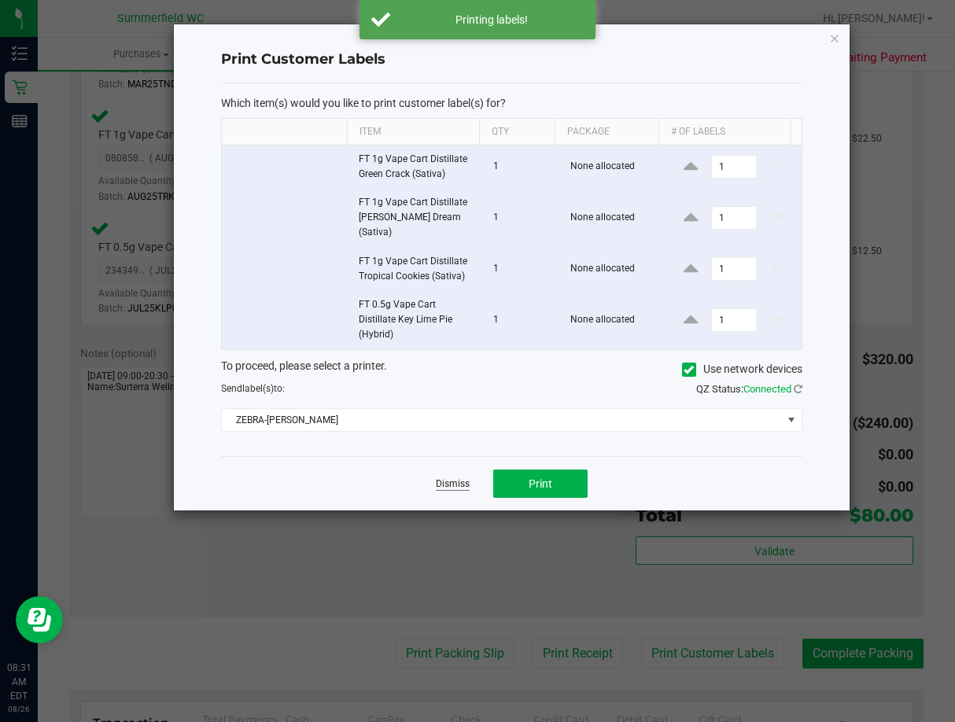
click at [454, 478] on link "Dismiss" at bounding box center [453, 484] width 34 height 13
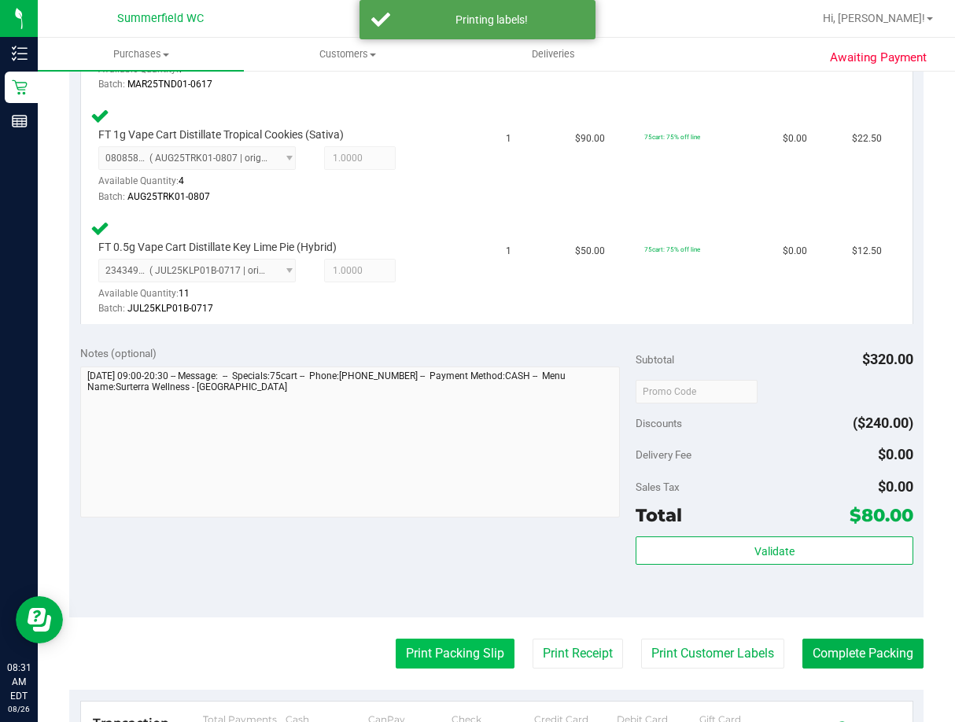
click at [452, 659] on button "Print Packing Slip" at bounding box center [455, 654] width 119 height 30
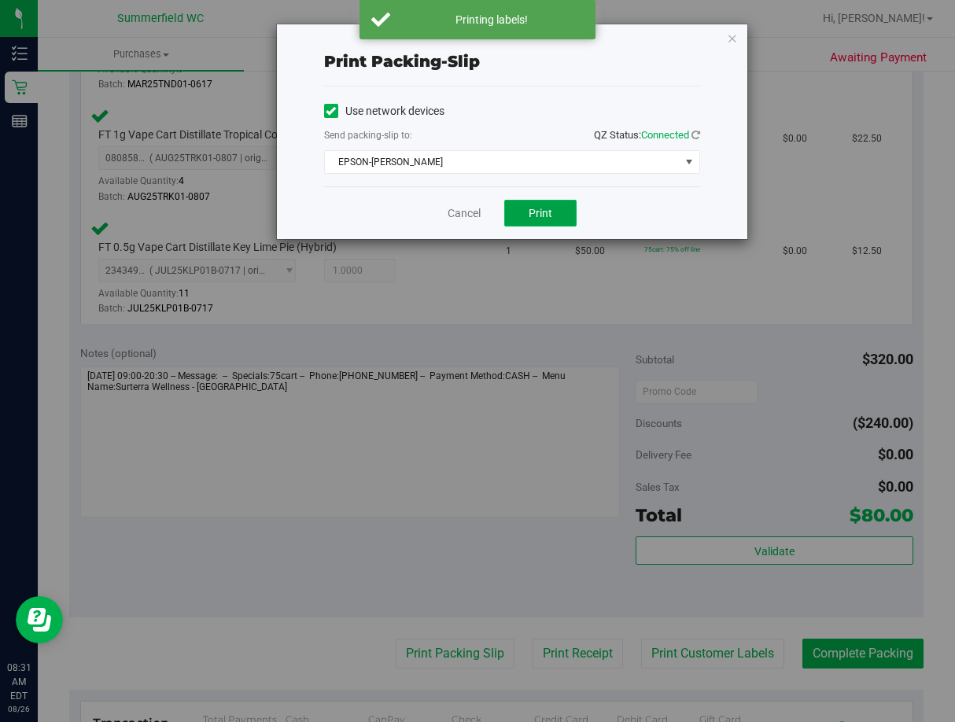
click at [547, 213] on span "Print" at bounding box center [541, 213] width 24 height 13
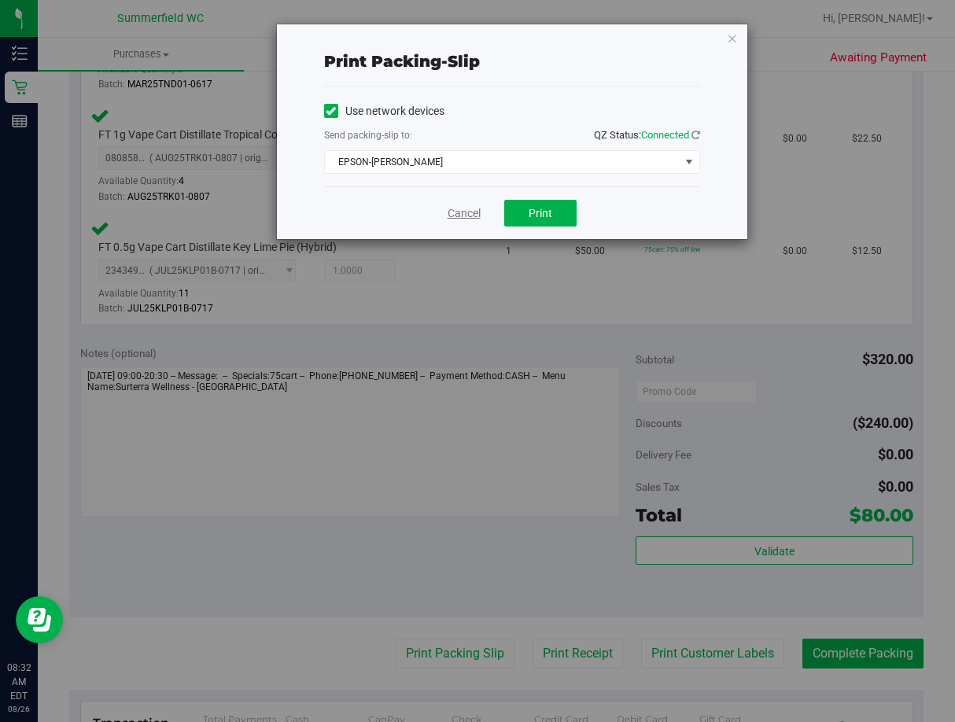
click at [470, 212] on link "Cancel" at bounding box center [464, 213] width 33 height 17
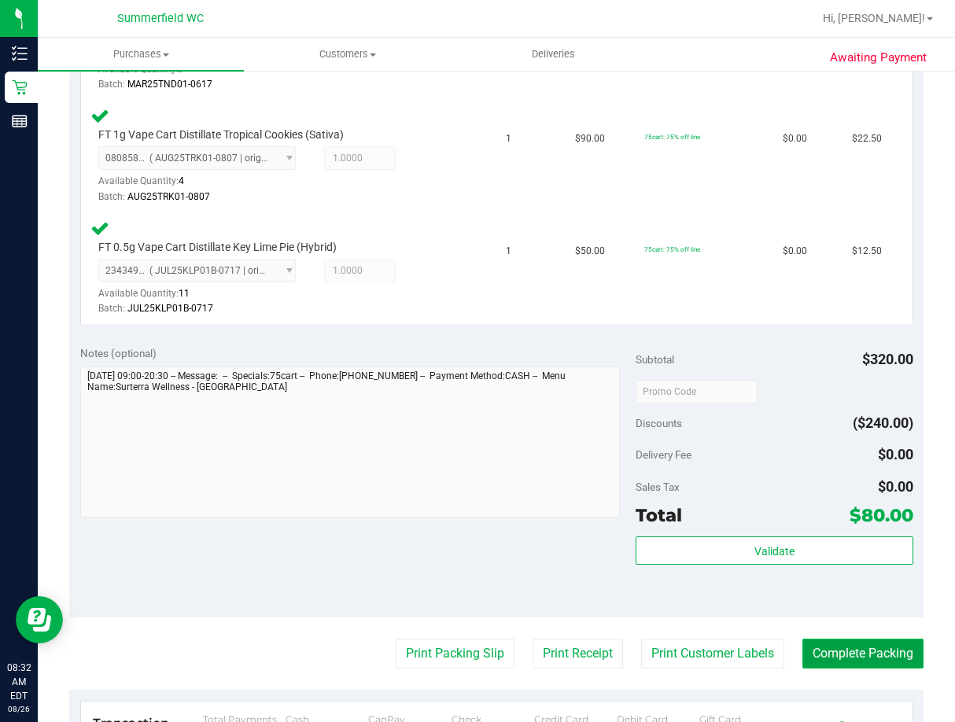
click at [876, 658] on button "Complete Packing" at bounding box center [862, 654] width 121 height 30
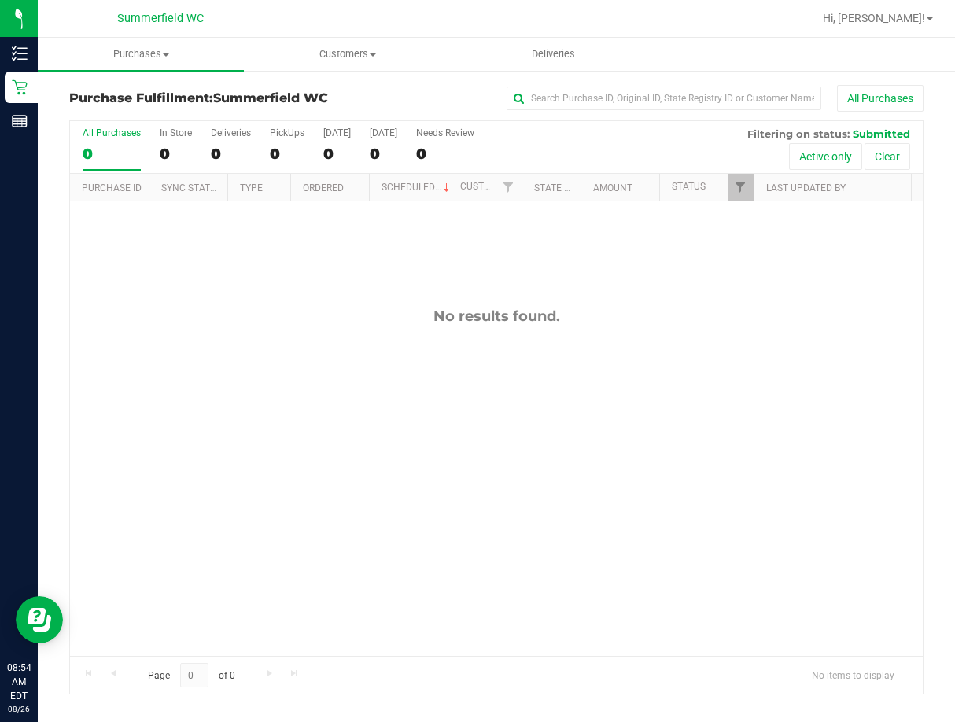
click at [423, 529] on div "No results found." at bounding box center [496, 481] width 853 height 561
click at [477, 496] on div "No results found." at bounding box center [496, 481] width 853 height 561
click at [565, 511] on div "No results found." at bounding box center [496, 481] width 853 height 561
click at [367, 455] on div "No results found." at bounding box center [496, 481] width 853 height 561
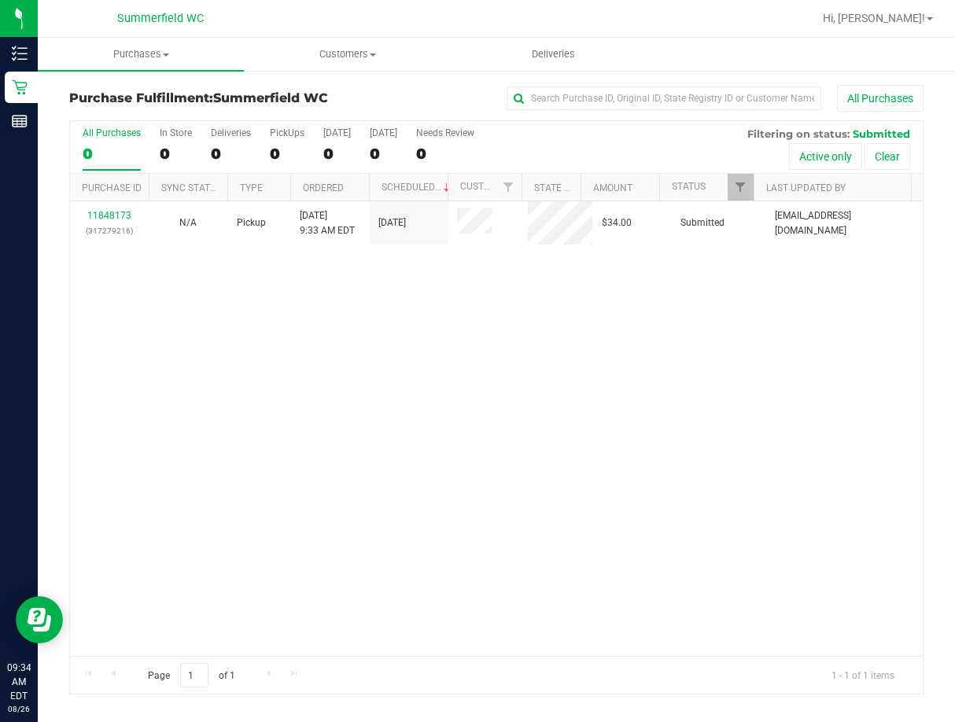
click at [378, 315] on div "11848173 (317279216) N/A Pickup [DATE] 9:33 AM EDT 8/26/2025 $34.00 Submitted […" at bounding box center [496, 428] width 853 height 455
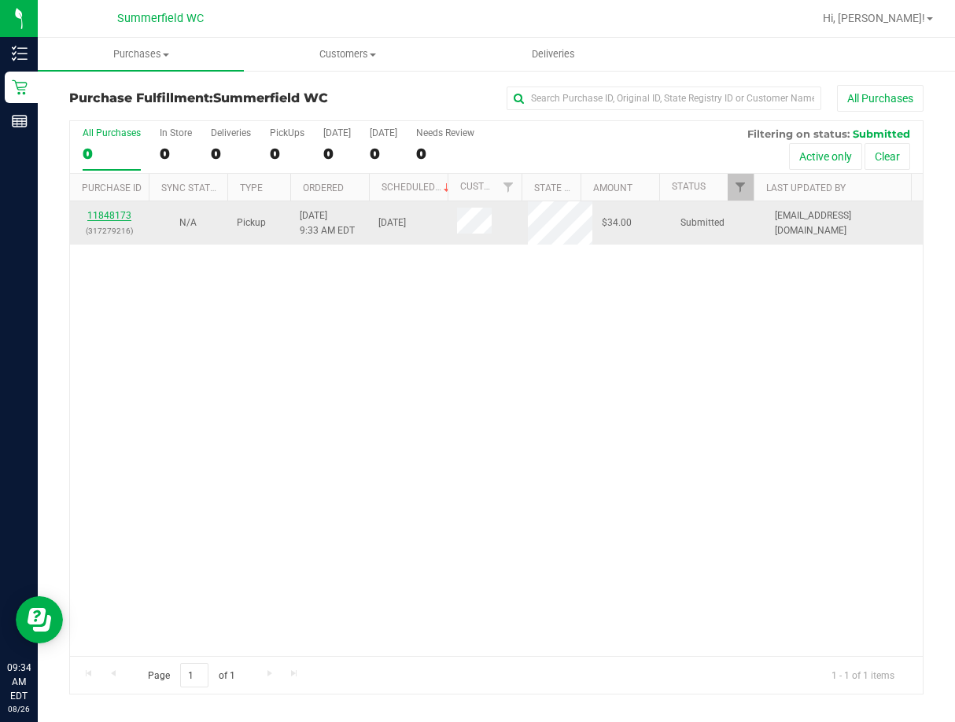
click at [88, 210] on link "11848173" at bounding box center [109, 215] width 44 height 11
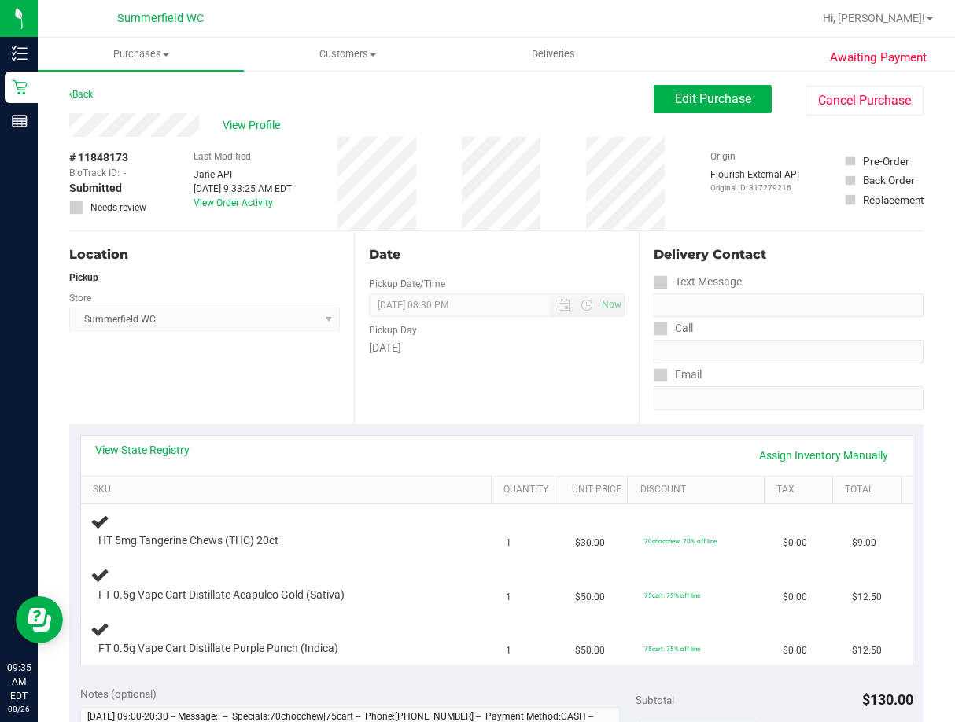
click at [310, 432] on div "View State Registry Assign Inventory Manually SKU Quantity Unit Price Discount …" at bounding box center [496, 549] width 854 height 251
click at [138, 52] on span "Purchases" at bounding box center [141, 54] width 206 height 14
click at [129, 117] on span "Fulfillment" at bounding box center [87, 113] width 98 height 13
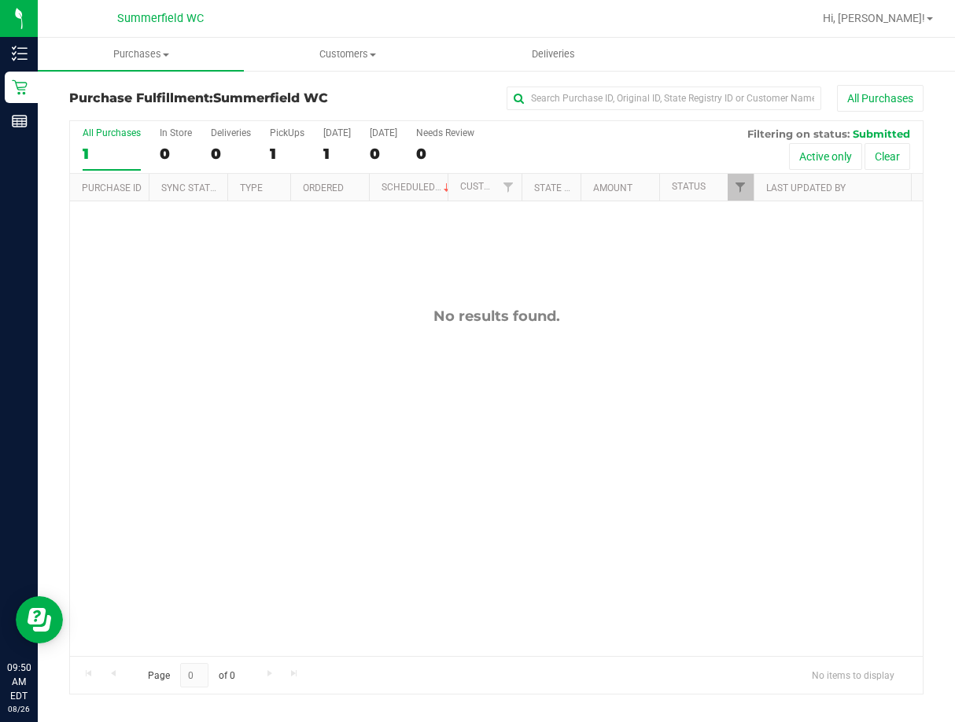
click at [557, 428] on div "No results found." at bounding box center [496, 481] width 853 height 561
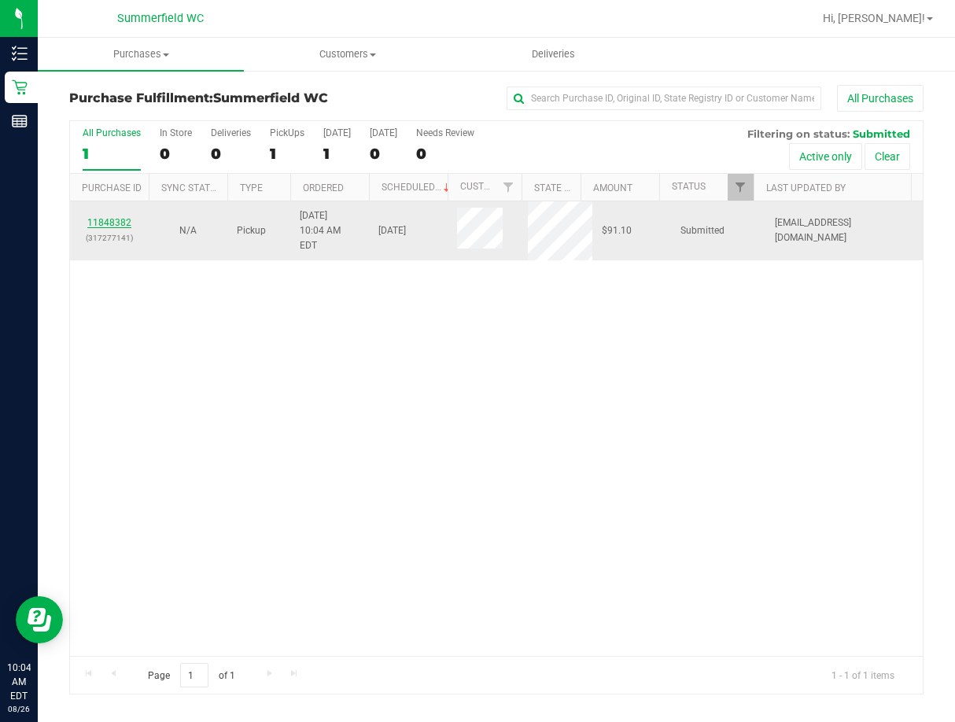
click at [119, 225] on link "11848382" at bounding box center [109, 222] width 44 height 11
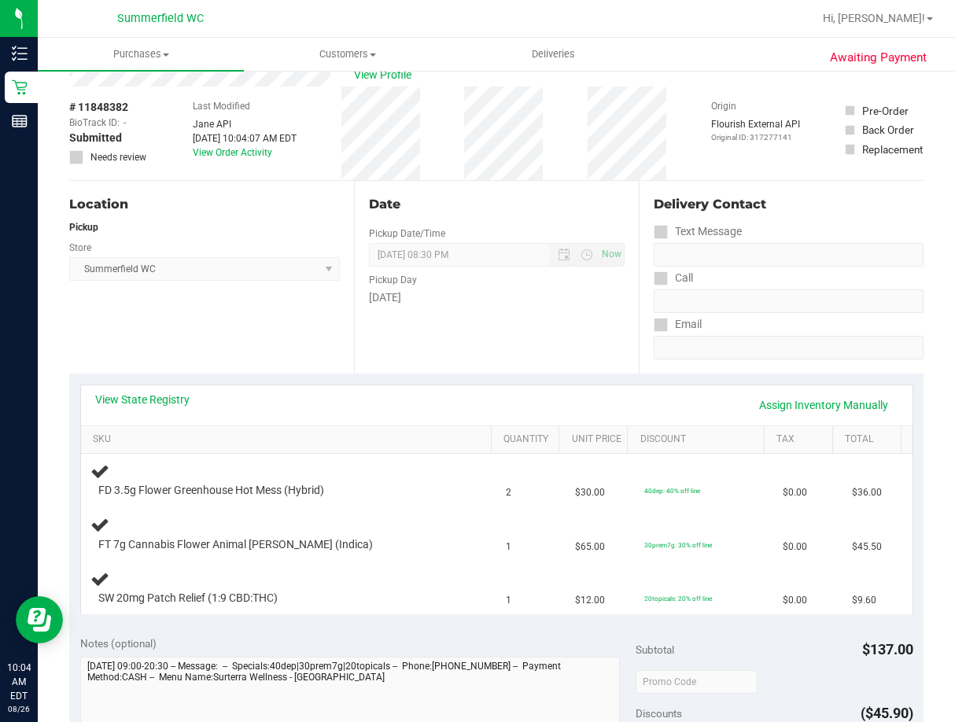
scroll to position [79, 0]
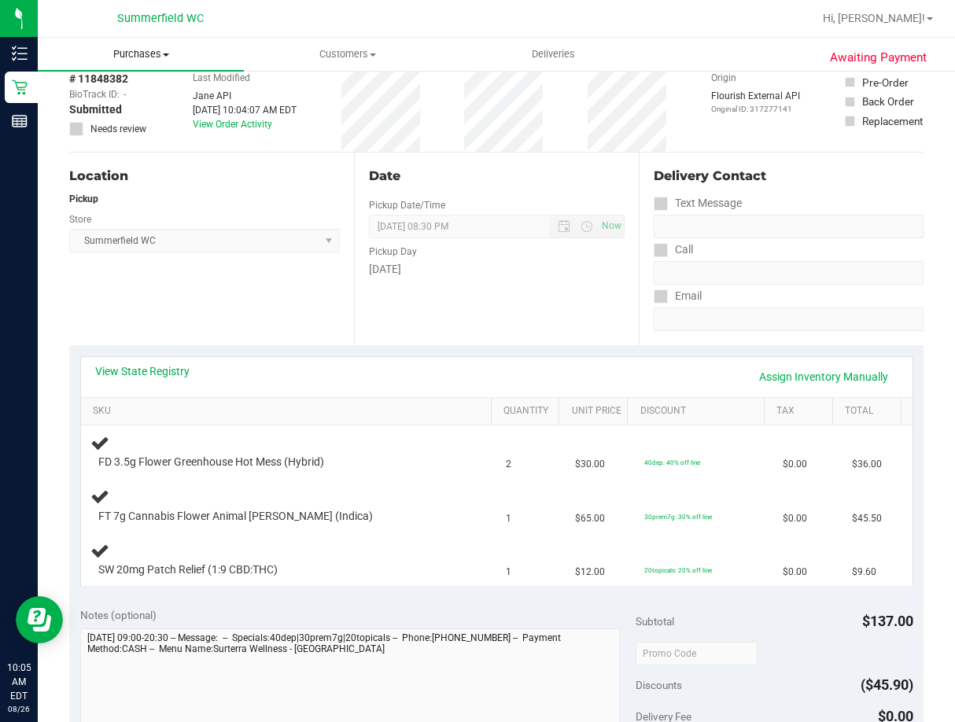
click at [138, 58] on span "Purchases" at bounding box center [141, 54] width 206 height 14
click at [123, 111] on span "Fulfillment" at bounding box center [87, 113] width 98 height 13
